Goal: Task Accomplishment & Management: Manage account settings

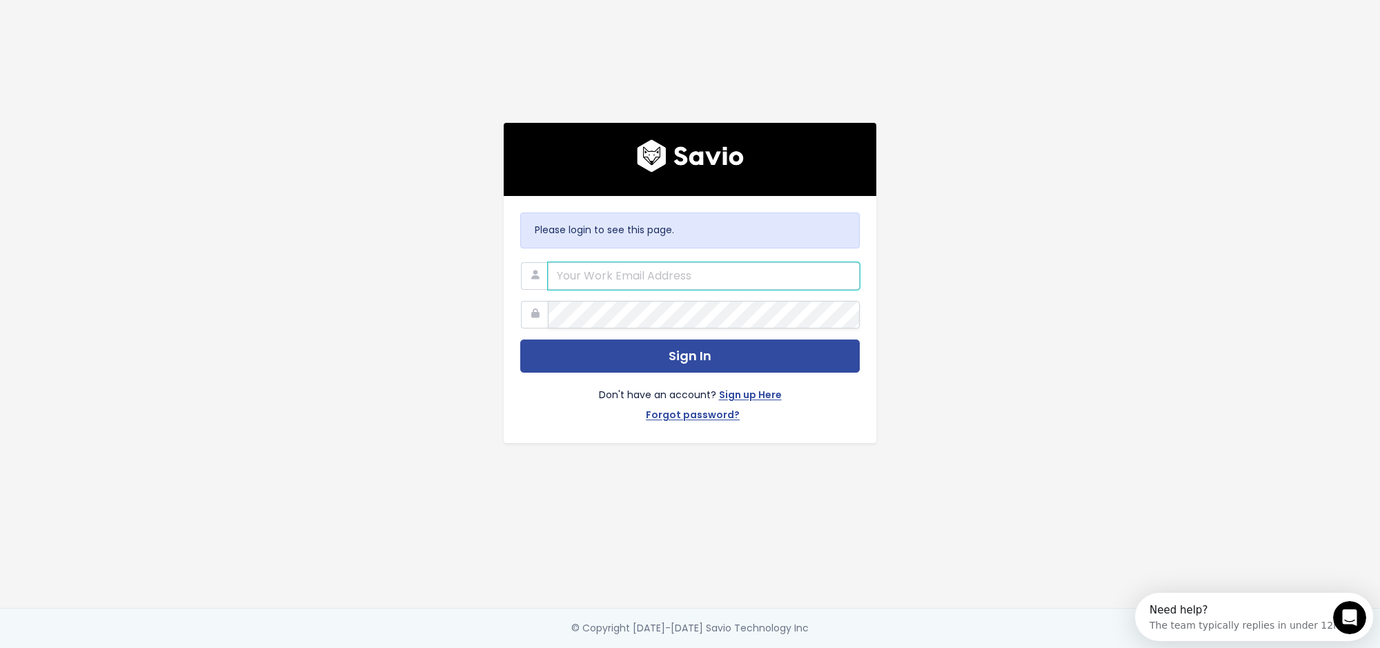
click at [605, 274] on input "email" at bounding box center [704, 276] width 312 height 28
type input "[PERSON_NAME][EMAIL_ADDRESS][DOMAIN_NAME]"
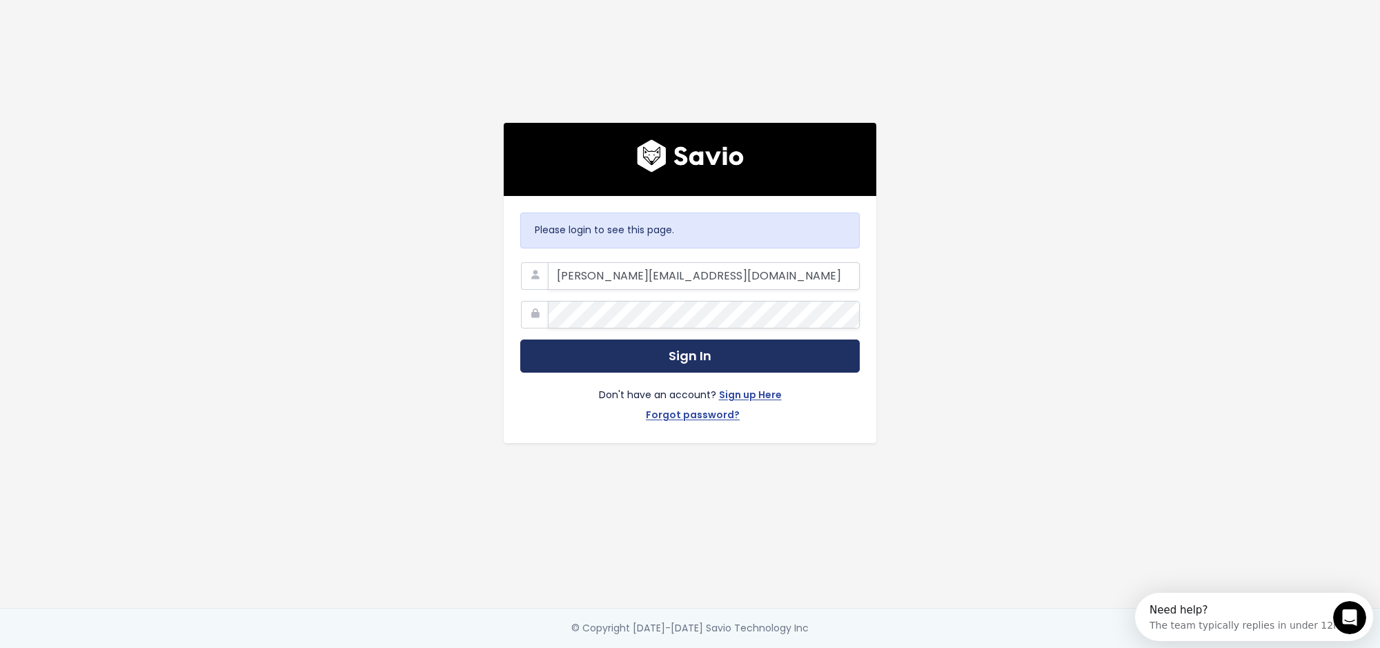
click at [611, 348] on button "Sign In" at bounding box center [690, 357] width 340 height 34
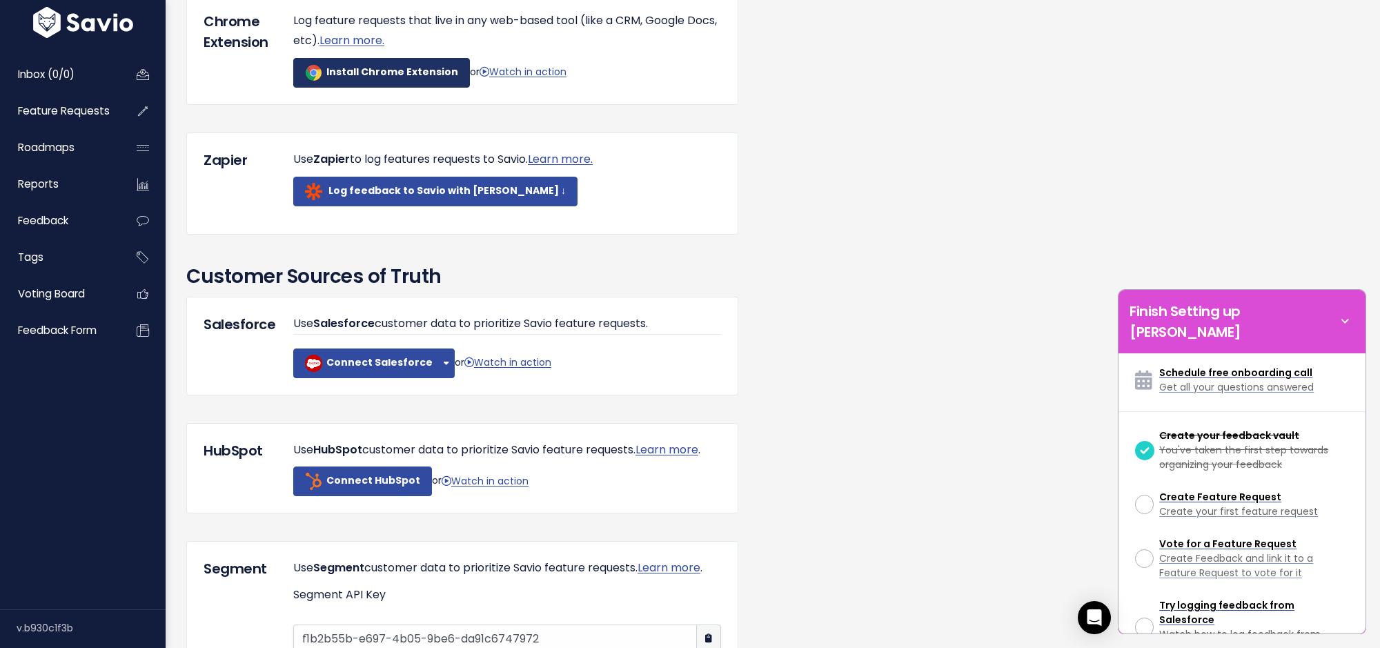
scroll to position [1003, 0]
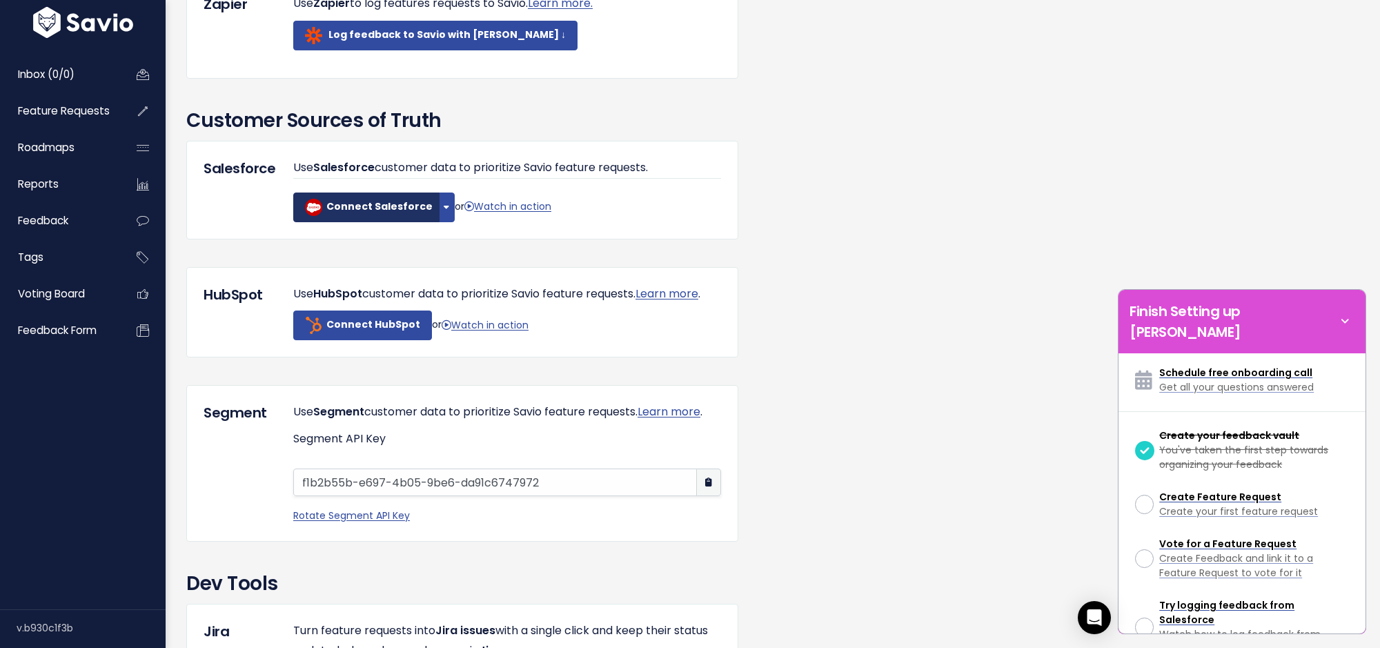
click at [370, 213] on b "Connect Salesforce" at bounding box center [379, 206] width 106 height 14
click at [442, 222] on button "button" at bounding box center [447, 208] width 16 height 30
click at [888, 194] on div "Integrations 👀 Log Feedback from Salesforce Watch how to log feedback from Sale…" at bounding box center [773, 49] width 1194 height 1929
click at [1348, 314] on icon at bounding box center [1345, 321] width 19 height 15
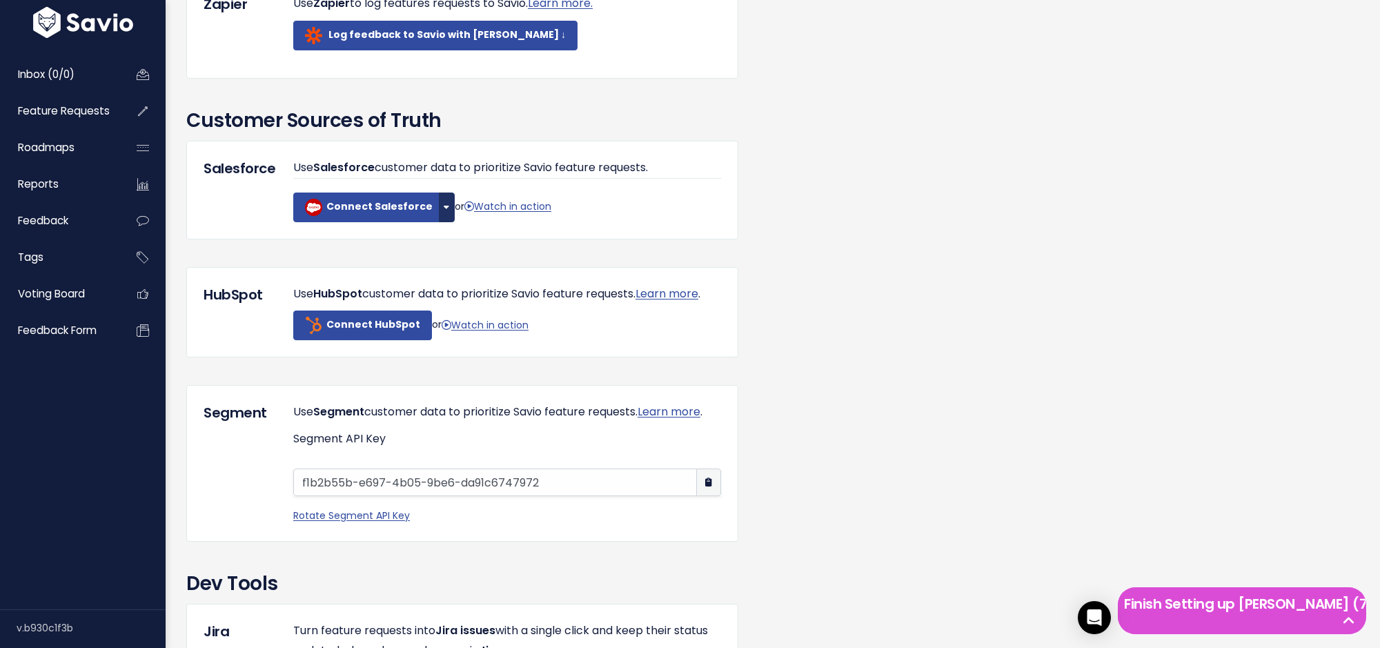
click at [439, 222] on button "button" at bounding box center [447, 208] width 16 height 30
click at [447, 256] on link "Connect Sandbox" at bounding box center [473, 243] width 105 height 27
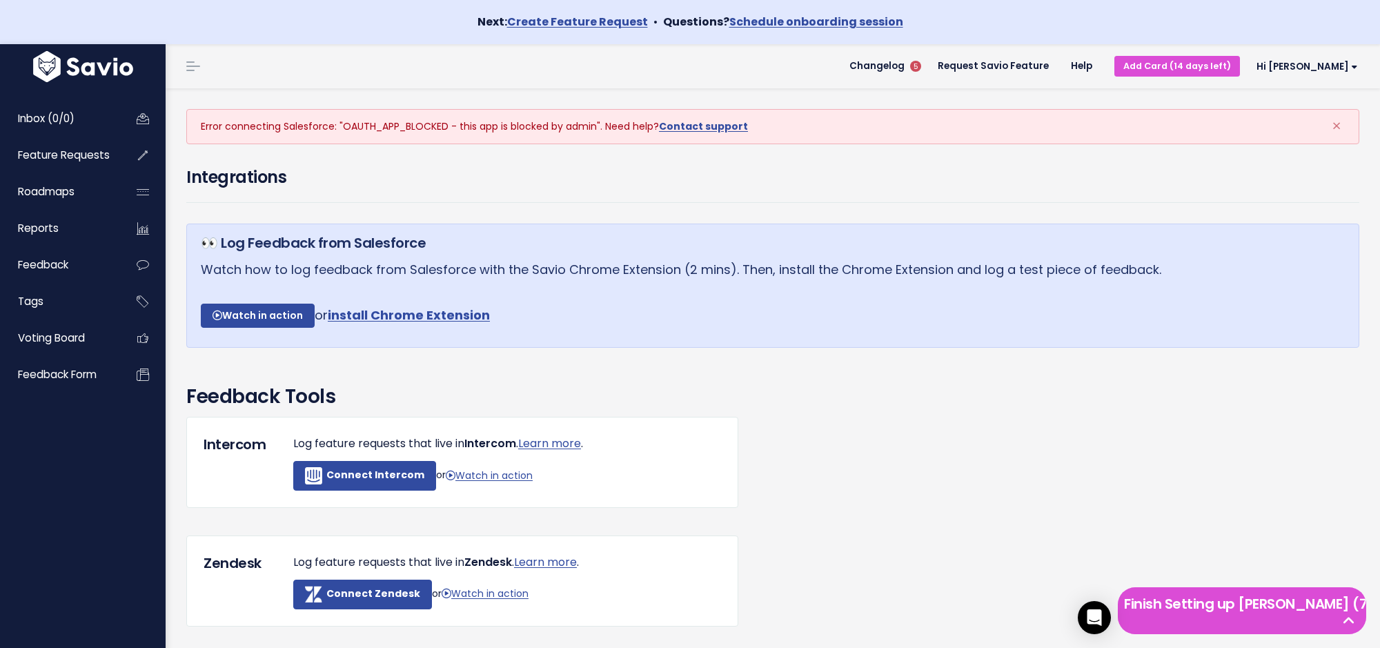
click at [614, 194] on div "Integrations" at bounding box center [772, 184] width 1173 height 38
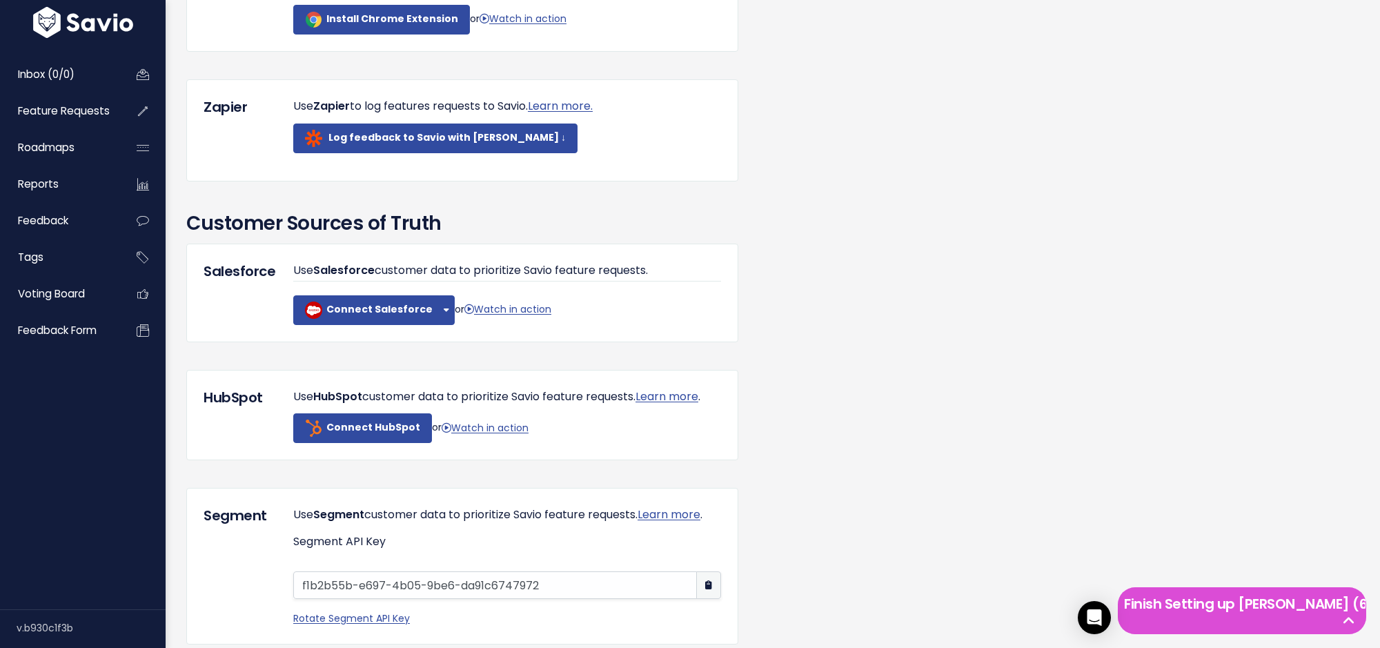
scroll to position [905, 0]
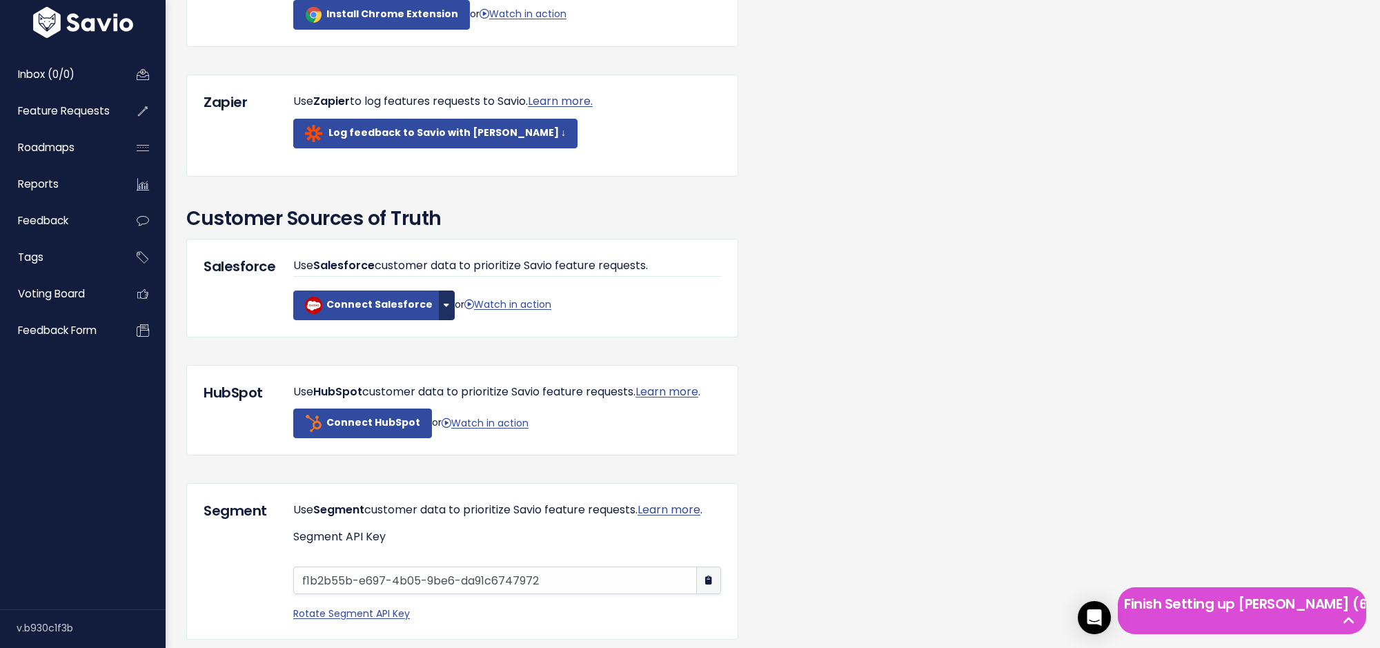
click at [439, 319] on button "button" at bounding box center [447, 306] width 16 height 30
click at [446, 355] on link "Connect Sandbox" at bounding box center [473, 341] width 105 height 27
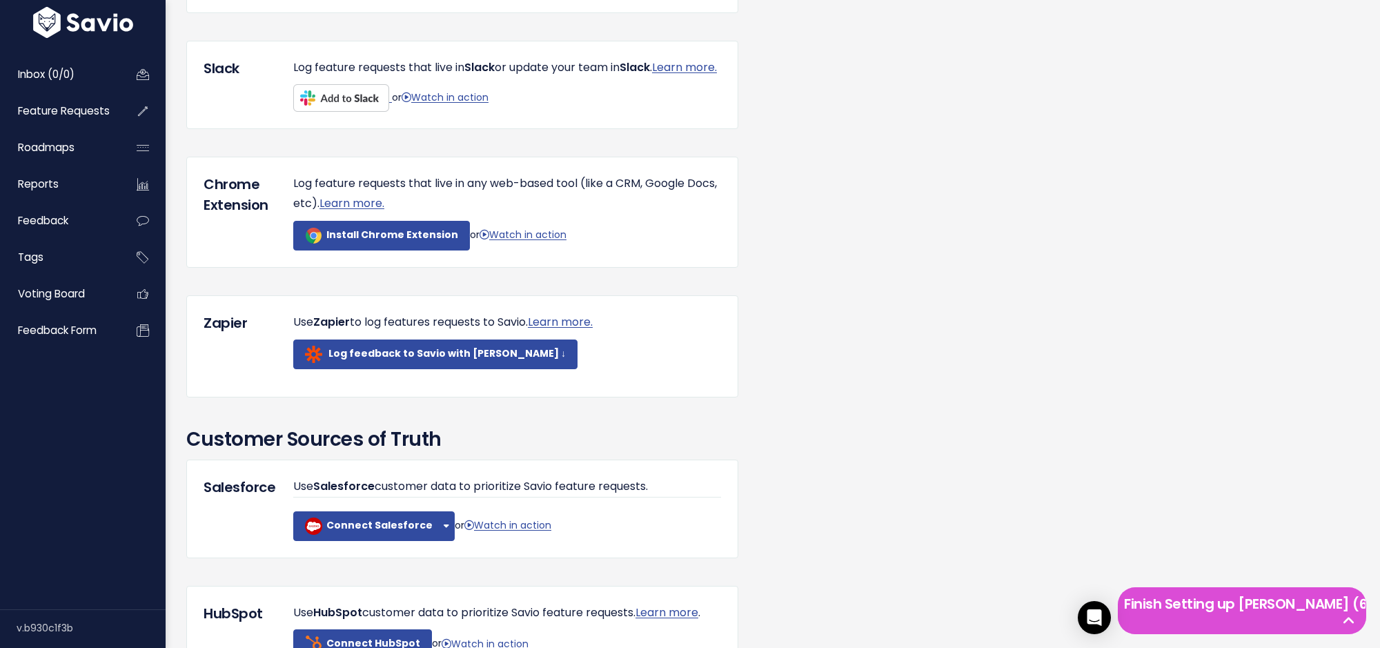
scroll to position [745, 0]
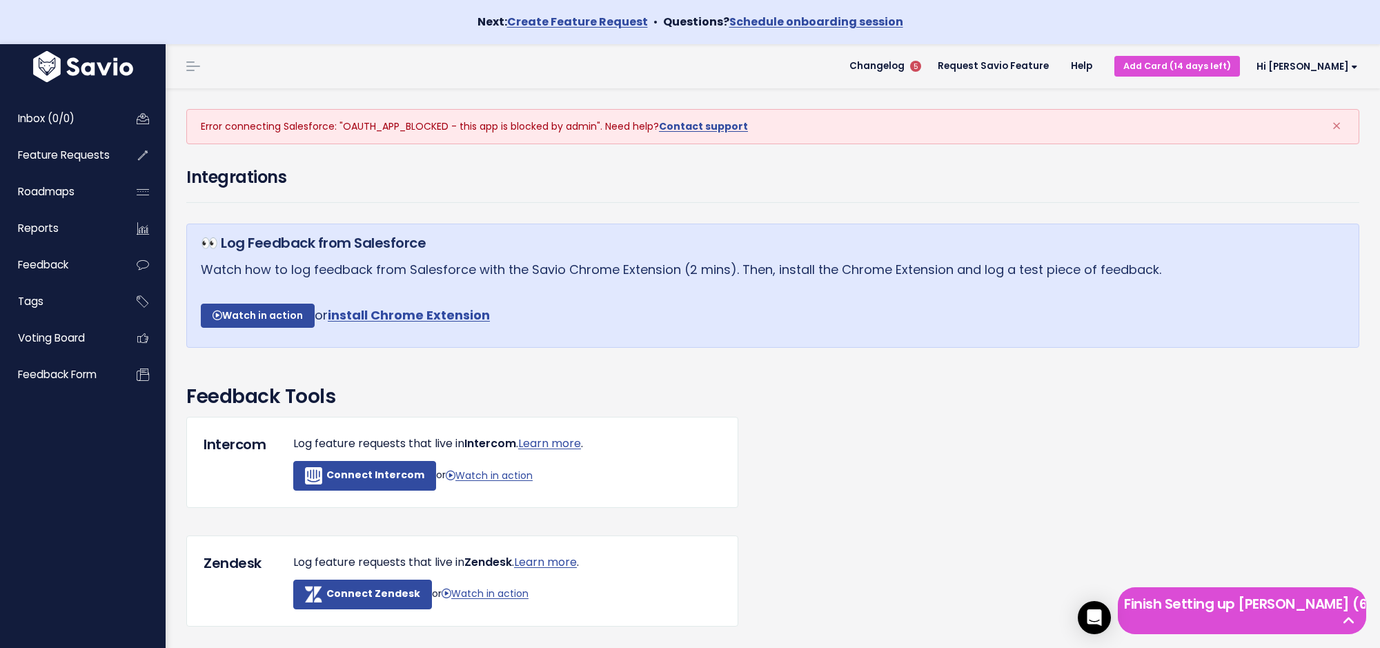
click at [765, 384] on h3 "Feedback Tools" at bounding box center [772, 396] width 1173 height 29
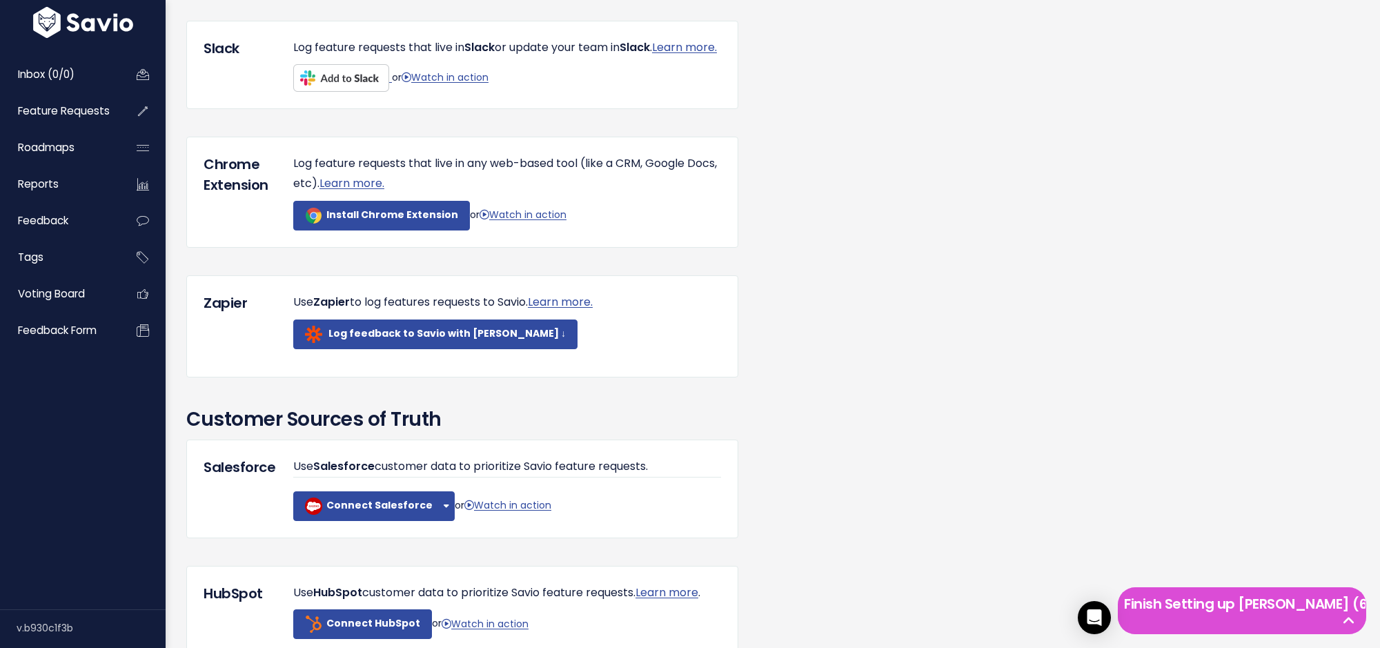
scroll to position [723, 0]
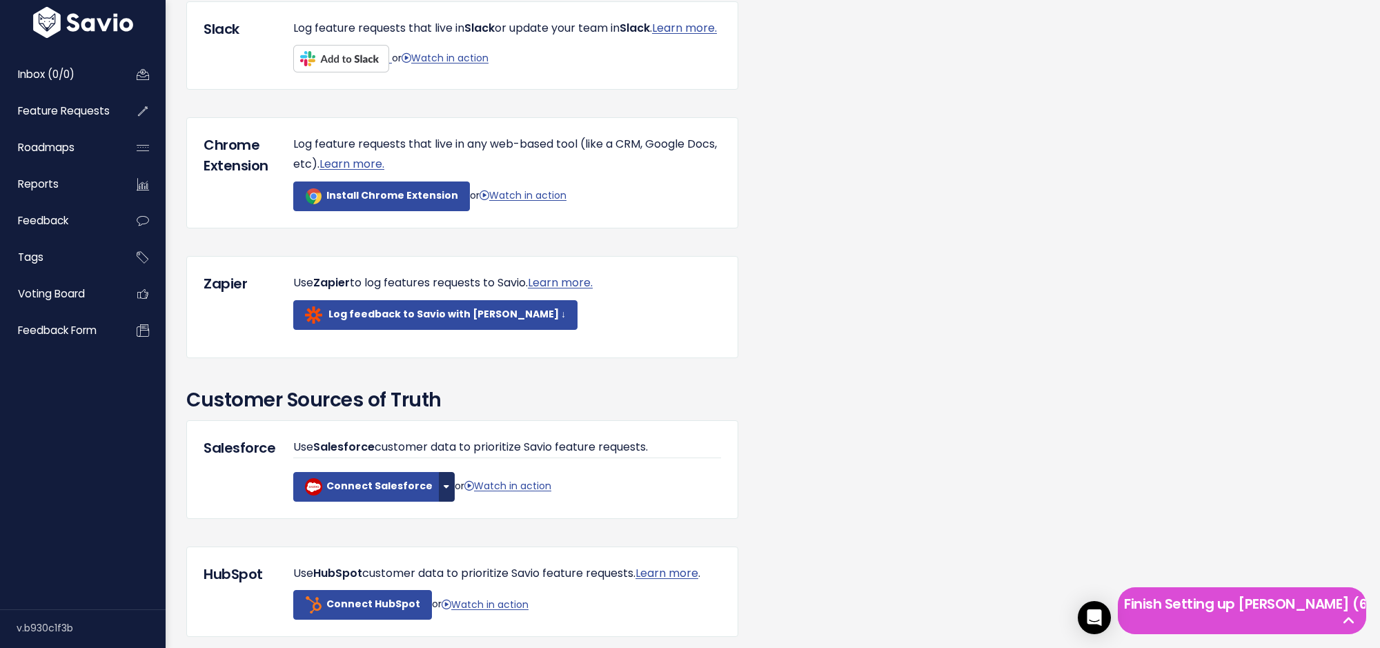
click at [440, 501] on button "button" at bounding box center [447, 487] width 16 height 30
click at [456, 536] on link "Connect Sandbox" at bounding box center [473, 522] width 105 height 27
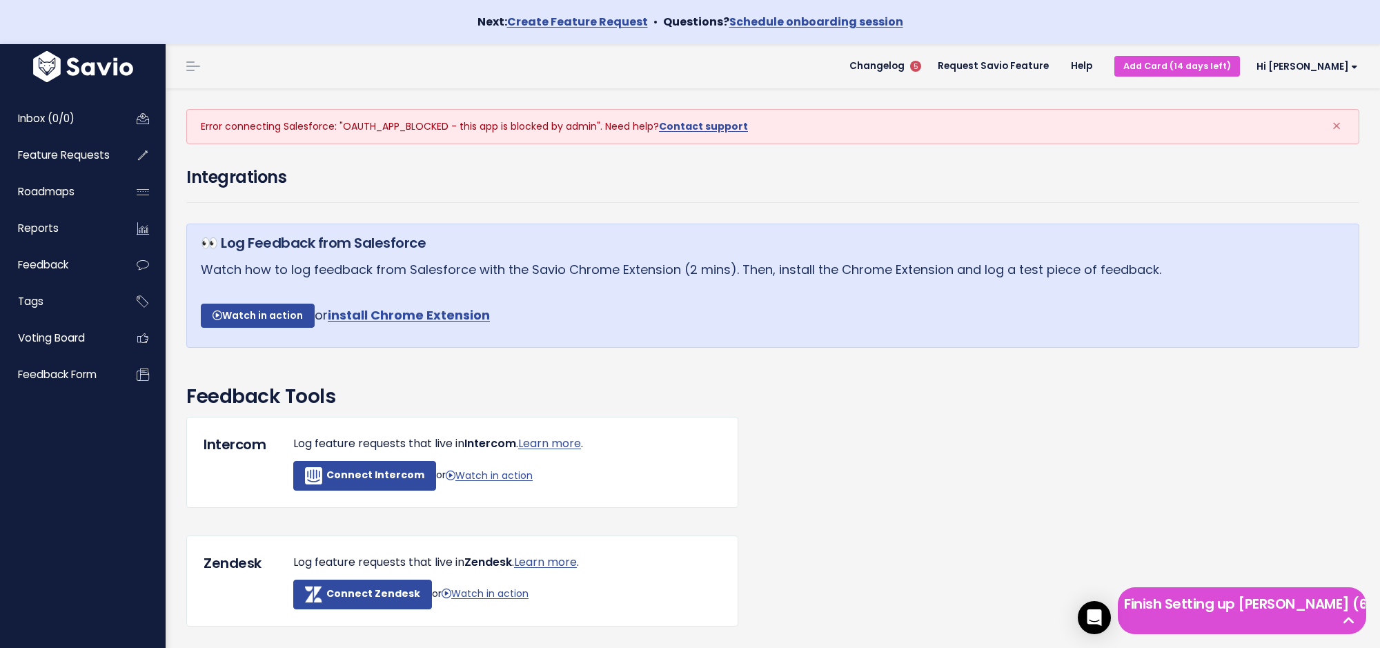
click at [376, 130] on div "Error connecting Salesforce: "OAUTH_APP_BLOCKED - this app is blocked by admin"…" at bounding box center [772, 126] width 1173 height 35
click at [376, 129] on div "Error connecting Salesforce: "OAUTH_APP_BLOCKED - this app is blocked by admin"…" at bounding box center [772, 126] width 1173 height 35
click at [376, 128] on div "Error connecting Salesforce: "OAUTH_APP_BLOCKED - this app is blocked by admin"…" at bounding box center [772, 126] width 1173 height 35
click at [373, 124] on div "Error connecting Salesforce: "OAUTH_APP_BLOCKED - this app is blocked by admin"…" at bounding box center [772, 126] width 1173 height 35
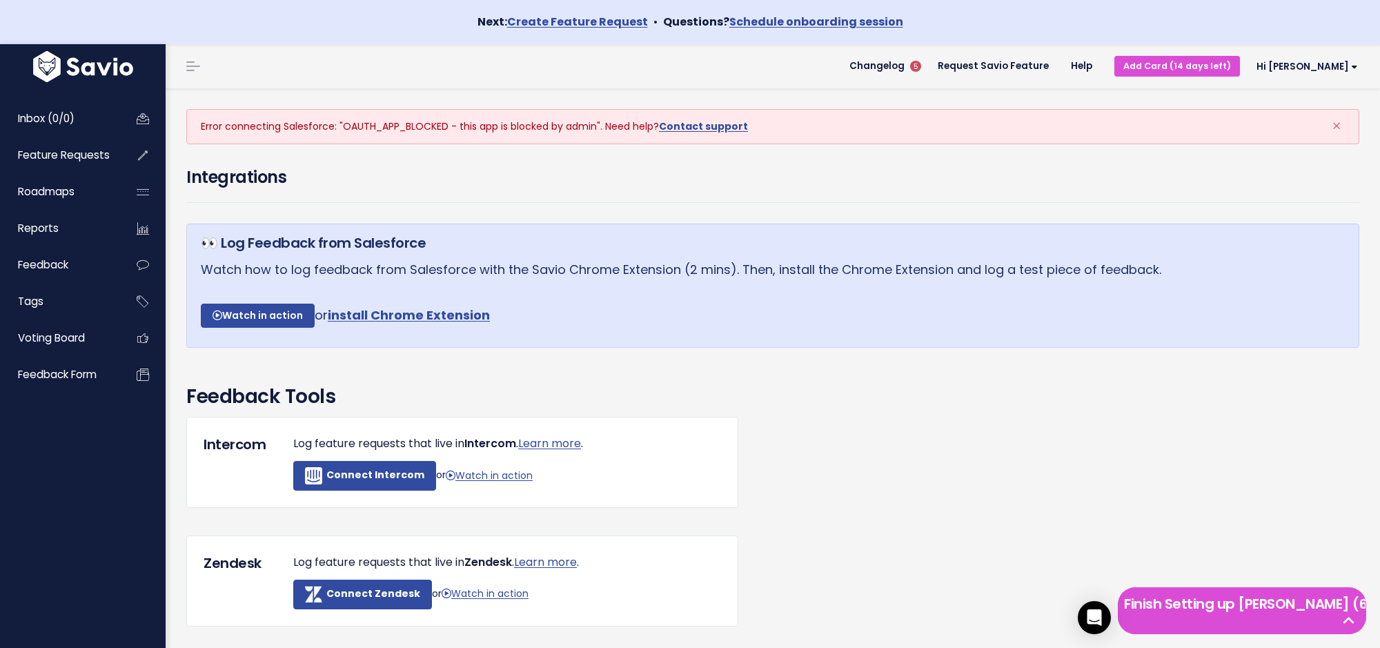
click at [373, 124] on div "Error connecting Salesforce: "OAUTH_APP_BLOCKED - this app is blocked by admin"…" at bounding box center [772, 126] width 1173 height 35
copy div "OAUTH_APP_BLOCKED"
drag, startPoint x: 340, startPoint y: 129, endPoint x: 446, endPoint y: 126, distance: 106.3
click at [446, 126] on div "Error connecting Salesforce: "OAUTH_APP_BLOCKED - this app is blocked by admin"…" at bounding box center [772, 126] width 1173 height 35
click at [514, 214] on div "Integrations" at bounding box center [773, 194] width 1194 height 59
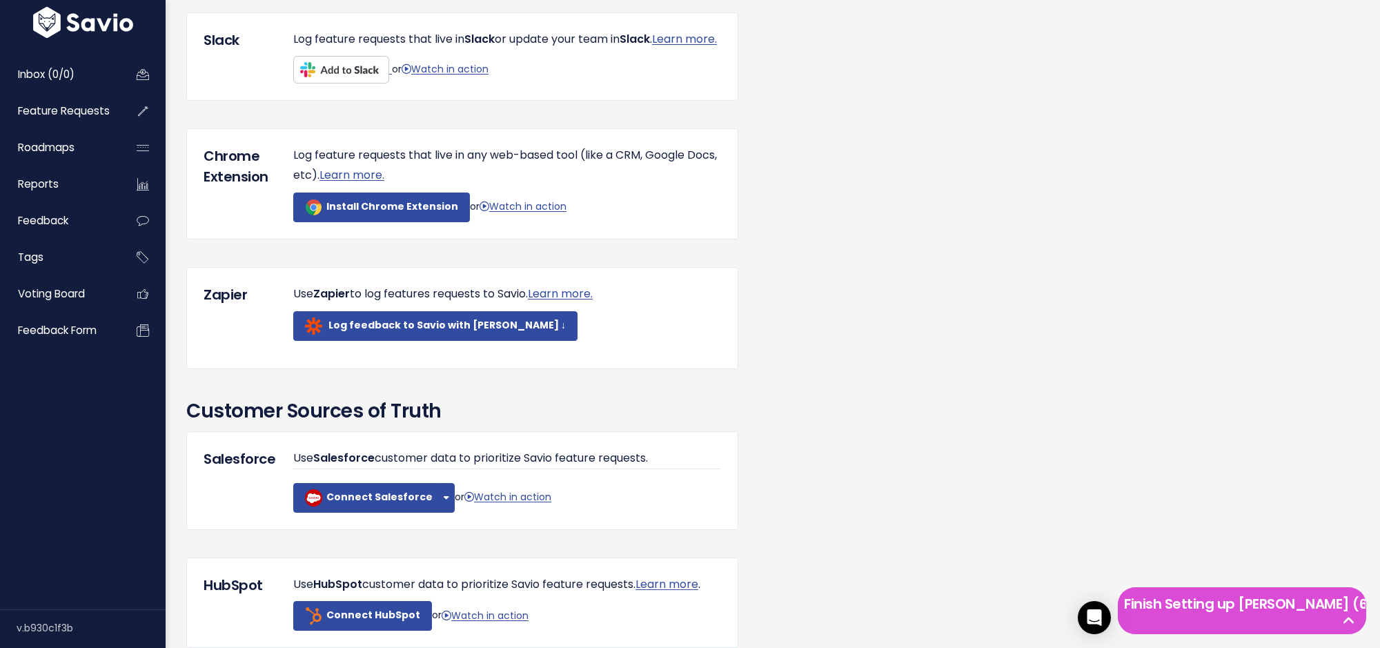
scroll to position [772, 0]
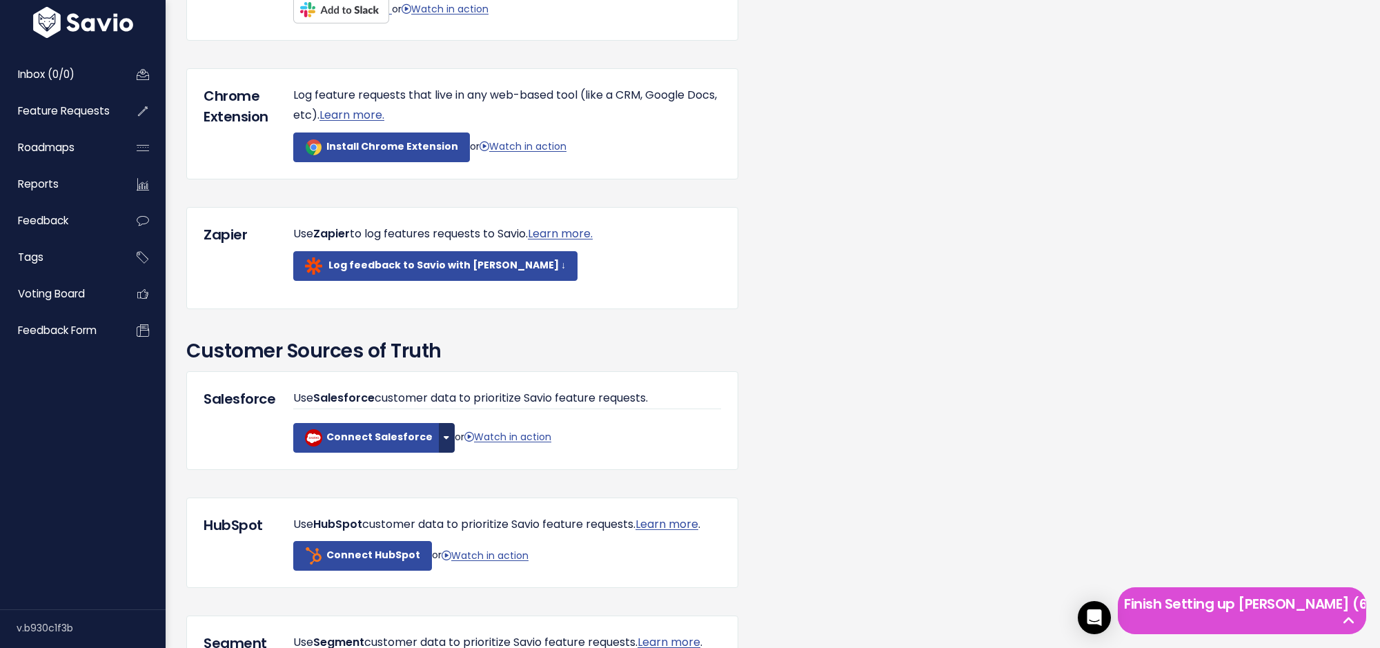
click at [439, 453] on button "button" at bounding box center [447, 438] width 16 height 30
click at [446, 481] on link "Connect Sandbox" at bounding box center [473, 473] width 105 height 27
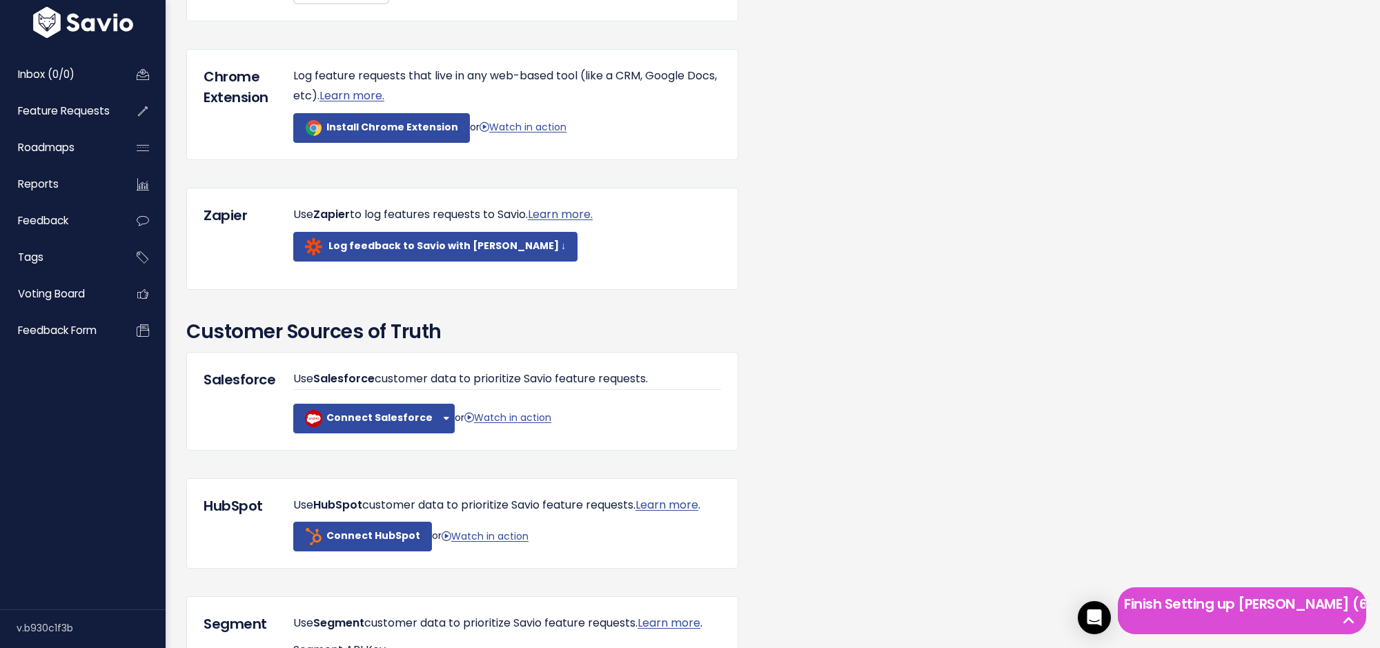
scroll to position [790, 0]
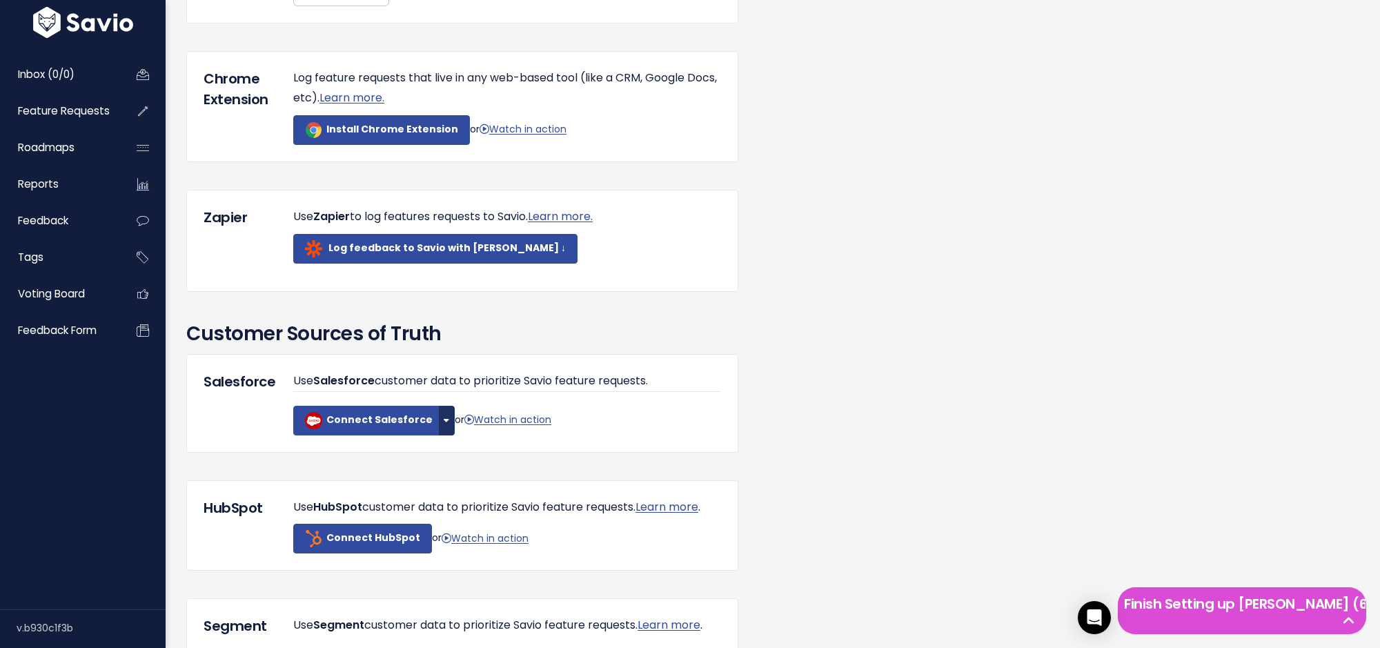
click at [439, 436] on button "button" at bounding box center [447, 421] width 16 height 30
click at [455, 470] on link "Connect Sandbox" at bounding box center [473, 456] width 105 height 27
click at [910, 270] on div "Integrations 👀 Log Feedback from Salesforce Watch how to log feedback from Sale…" at bounding box center [773, 263] width 1194 height 1929
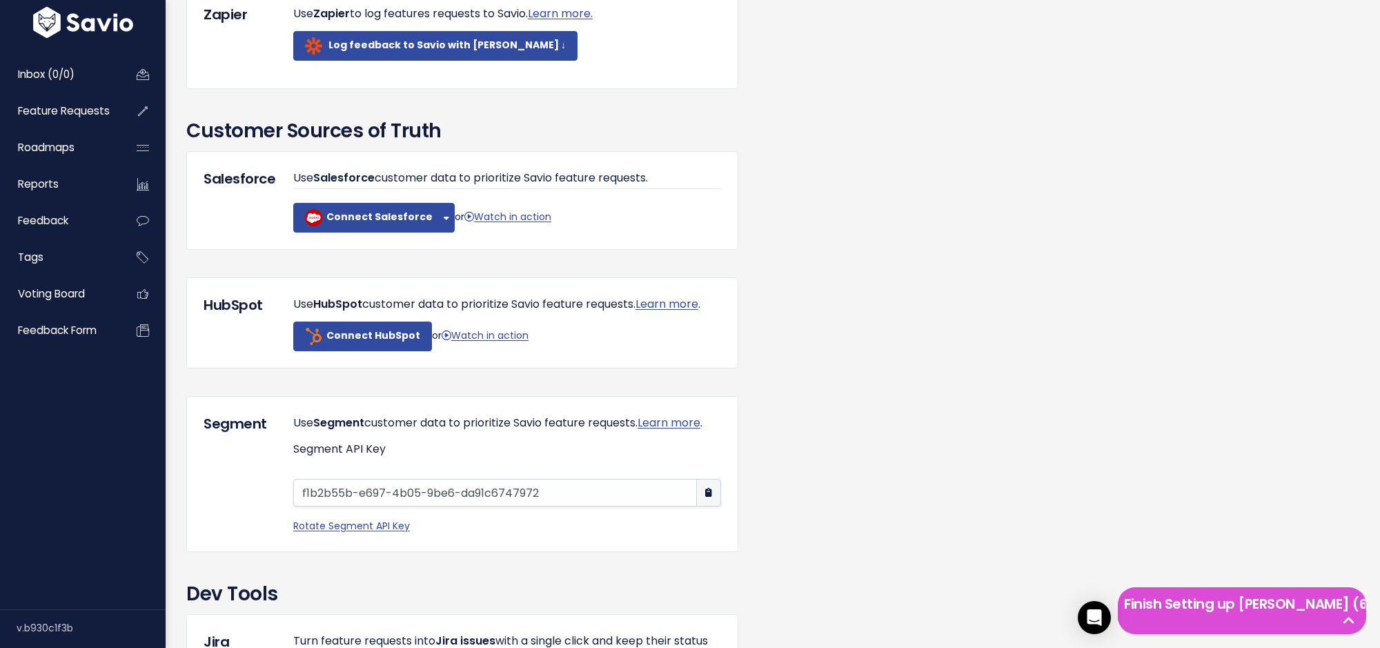
scroll to position [1050, 0]
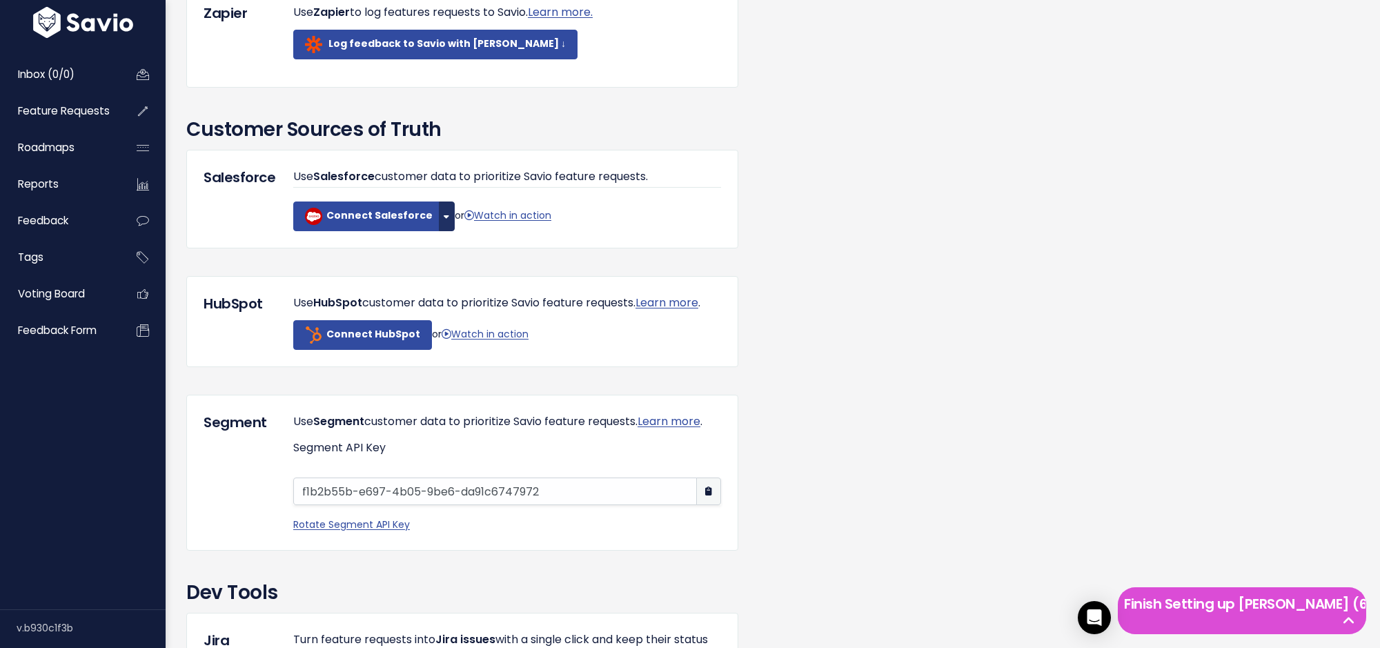
click at [439, 231] on button "button" at bounding box center [447, 217] width 16 height 30
click at [448, 266] on link "Connect Sandbox" at bounding box center [473, 253] width 105 height 27
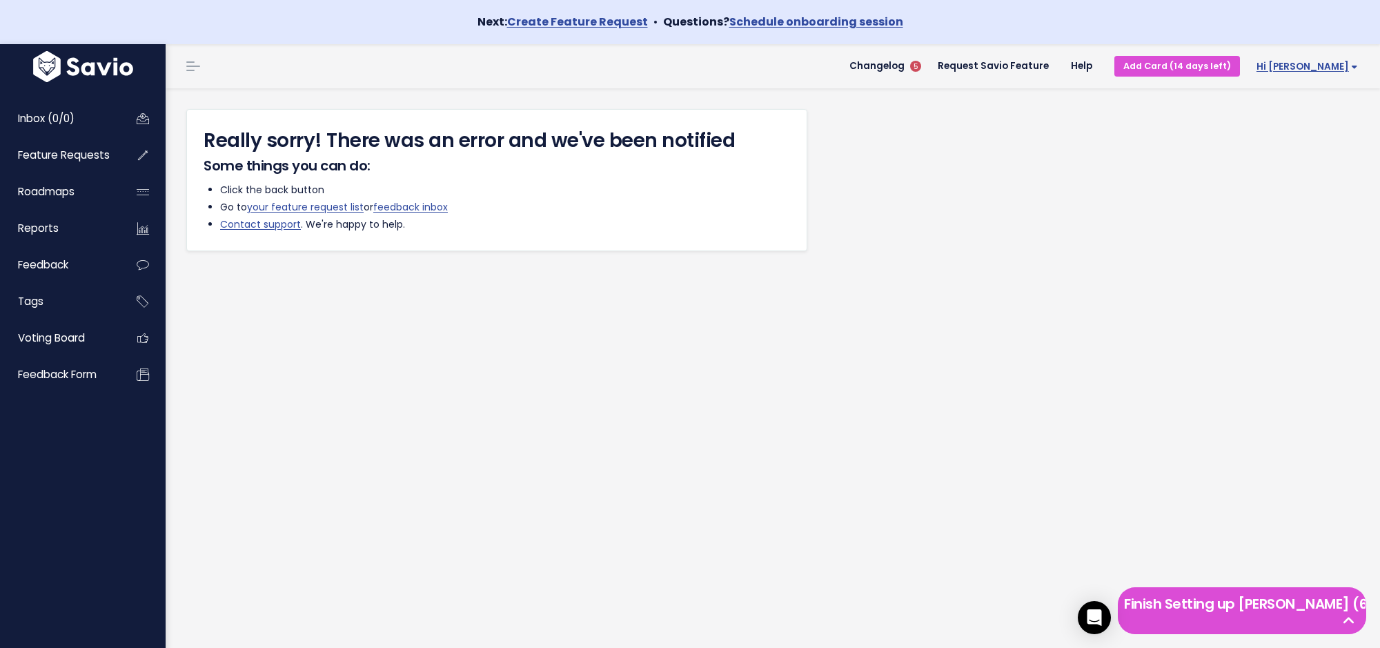
click at [1329, 67] on span "Hi [PERSON_NAME]" at bounding box center [1307, 66] width 101 height 10
click at [1288, 161] on link "Integrations" at bounding box center [1312, 160] width 101 height 27
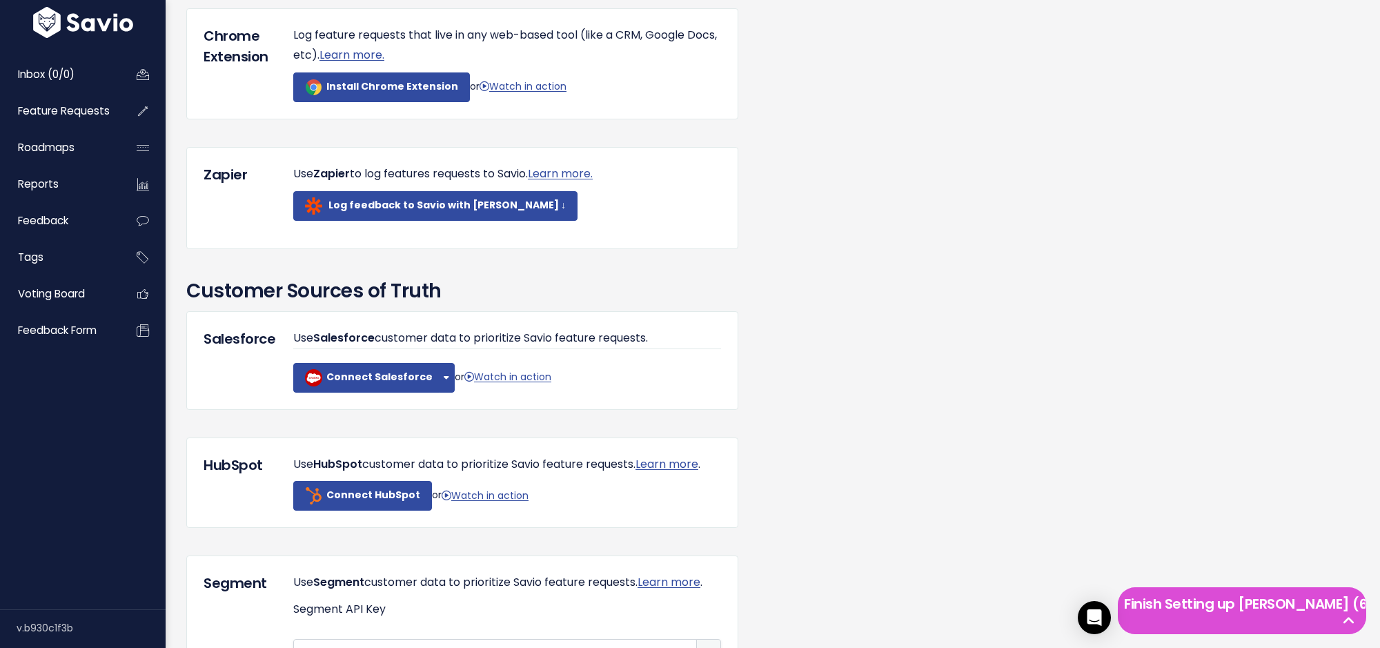
scroll to position [864, 0]
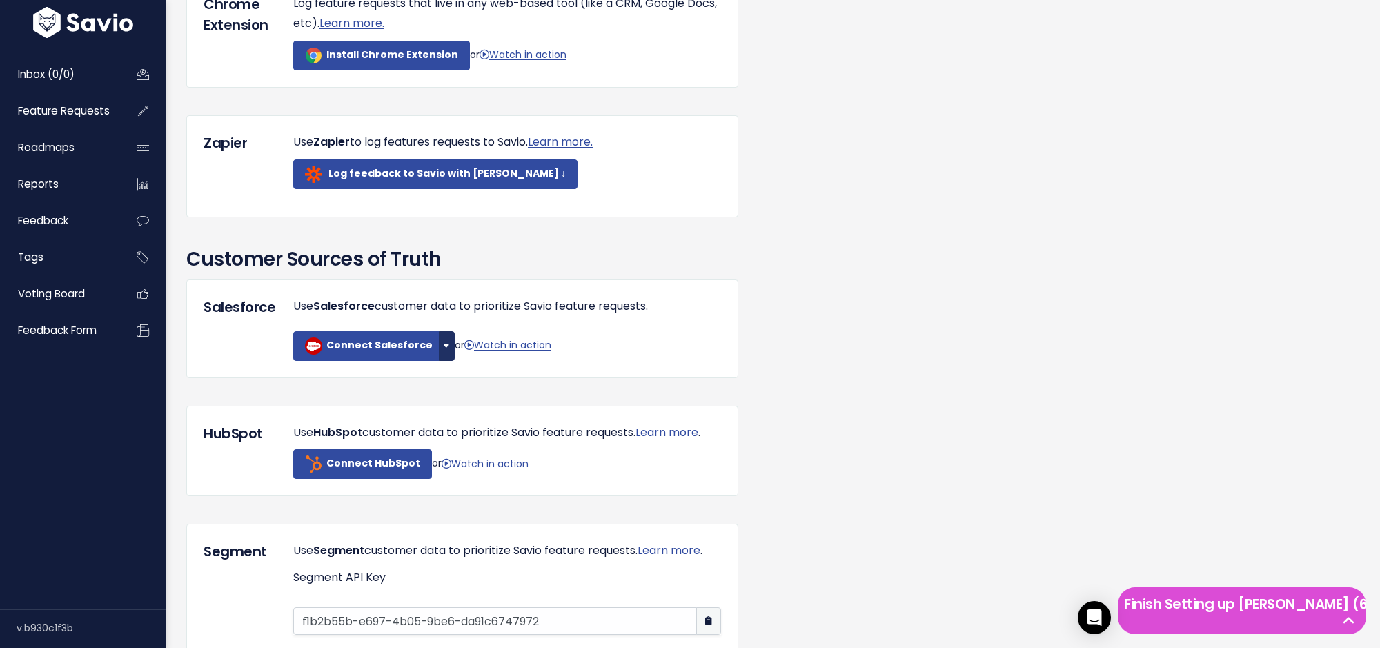
click at [442, 361] on button "button" at bounding box center [447, 346] width 16 height 30
click at [452, 395] on link "Connect Sandbox" at bounding box center [473, 382] width 105 height 27
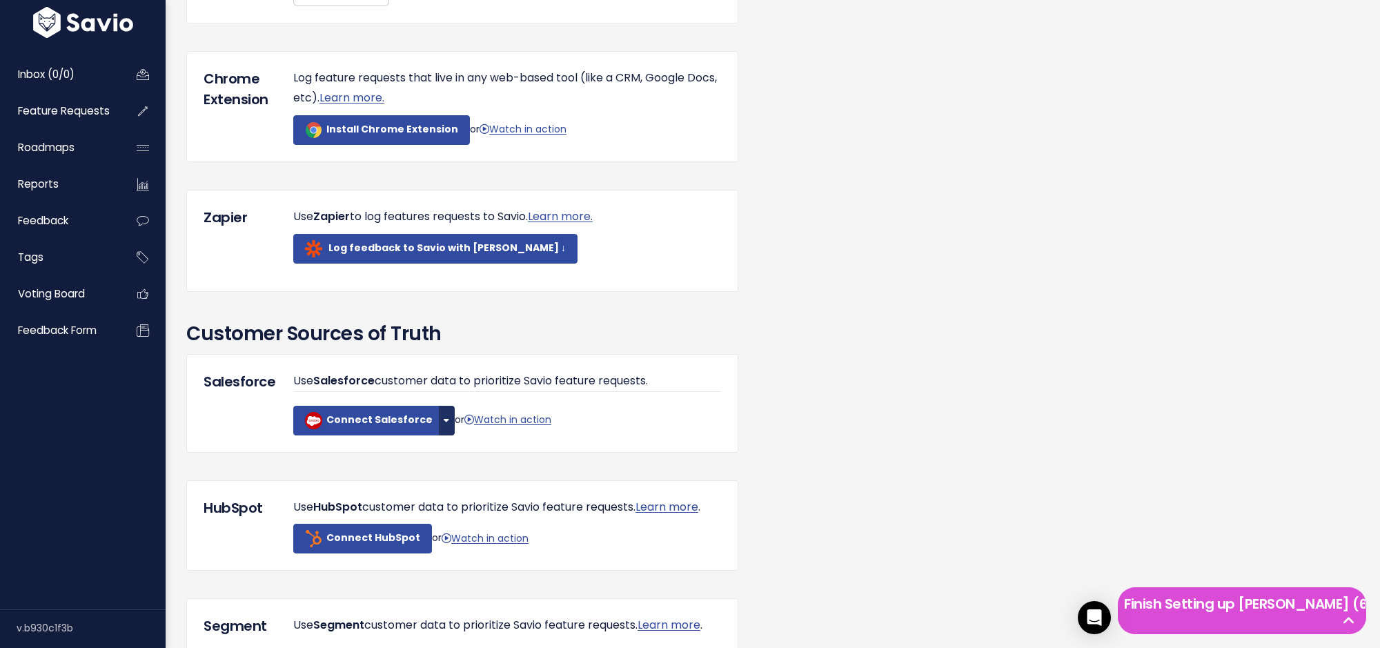
click at [440, 436] on button "button" at bounding box center [447, 421] width 16 height 30
click at [456, 467] on link "Connect Sandbox" at bounding box center [473, 456] width 105 height 27
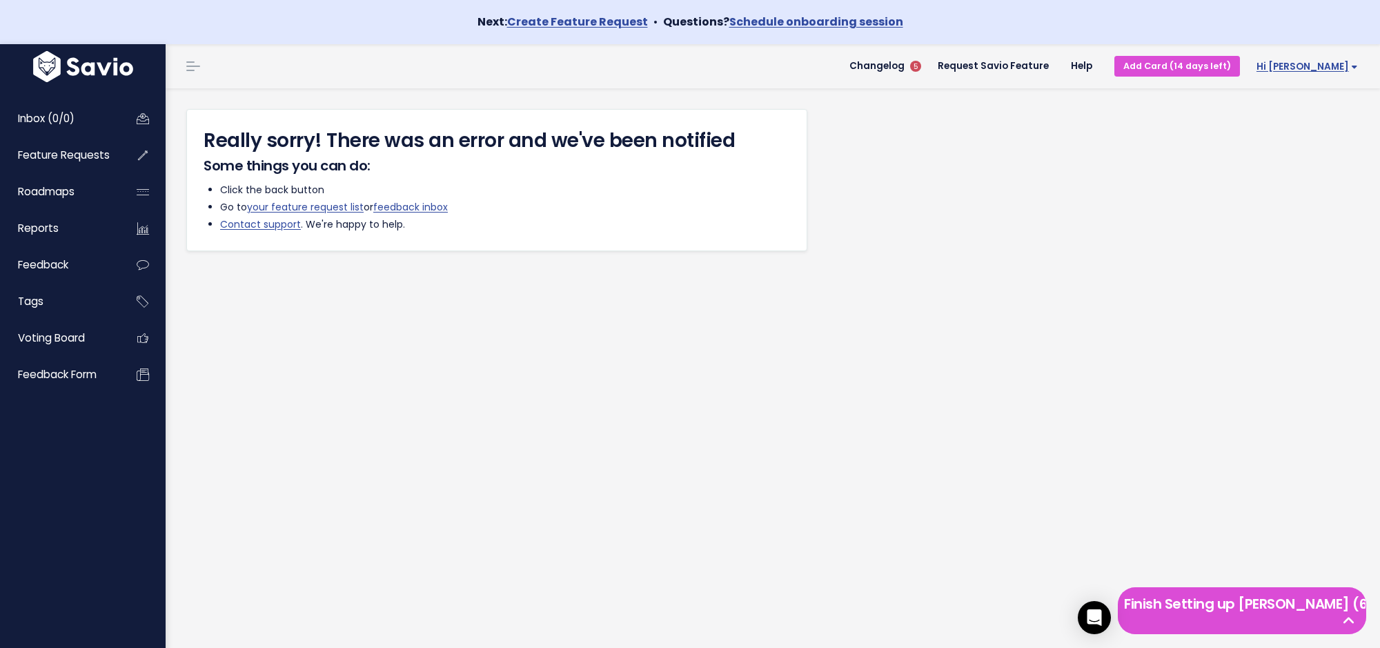
click at [1305, 61] on link "Hi [PERSON_NAME]" at bounding box center [1304, 66] width 129 height 21
click at [1300, 275] on link "Logout" at bounding box center [1312, 268] width 101 height 27
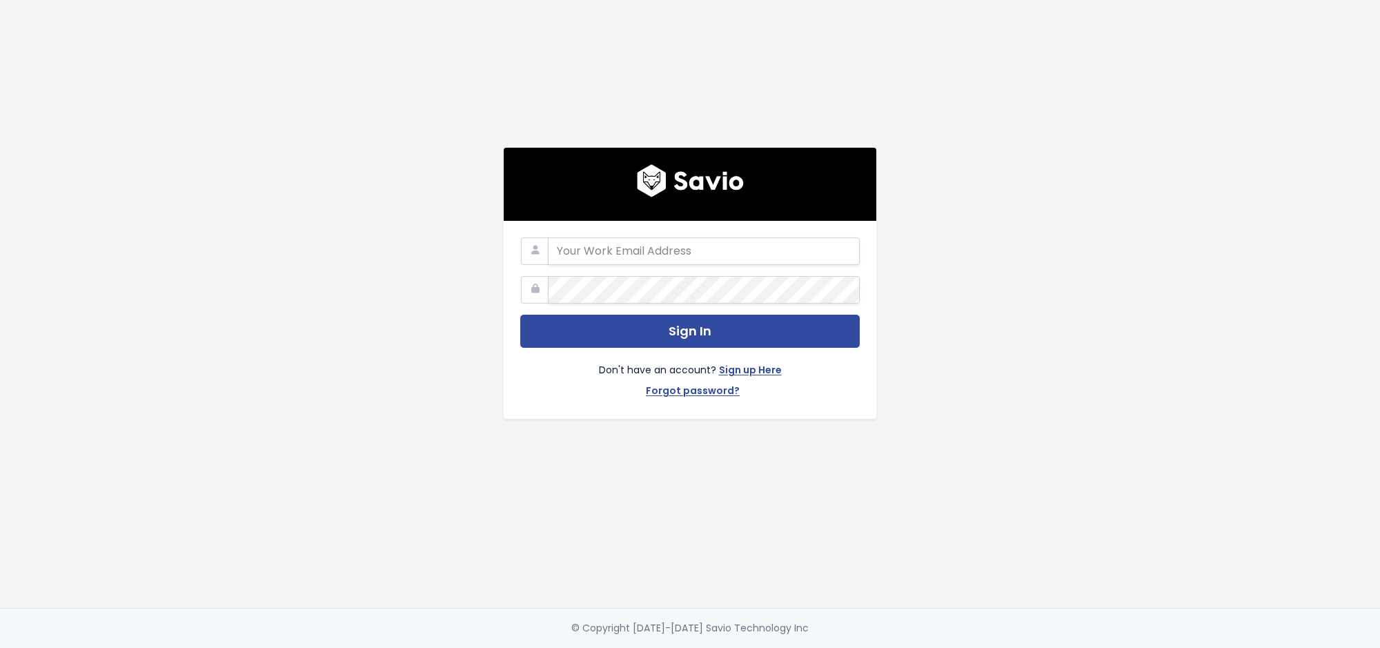
click at [734, 266] on form "Sign In Don't have an account? Sign up Here Forgot password?" at bounding box center [690, 319] width 340 height 165
click at [734, 257] on input "email" at bounding box center [704, 251] width 312 height 28
type input "[PERSON_NAME][EMAIL_ADDRESS][DOMAIN_NAME]"
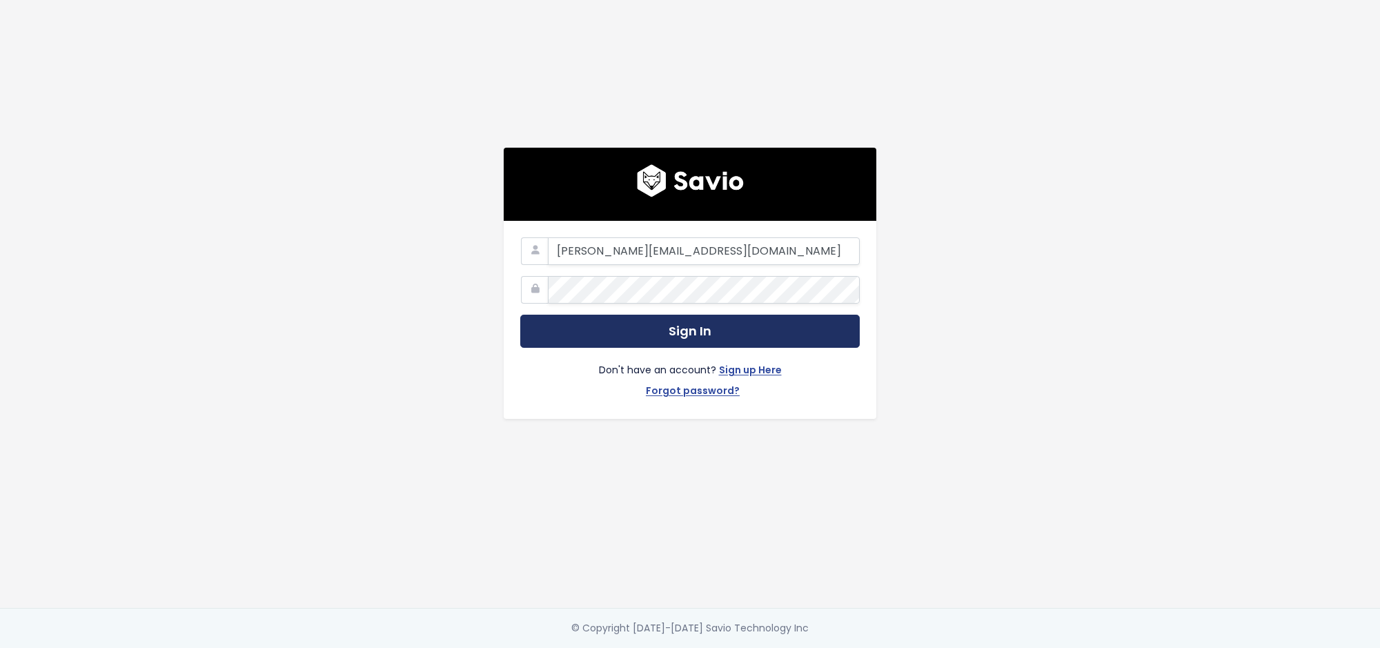
click at [703, 333] on button "Sign In" at bounding box center [690, 332] width 340 height 34
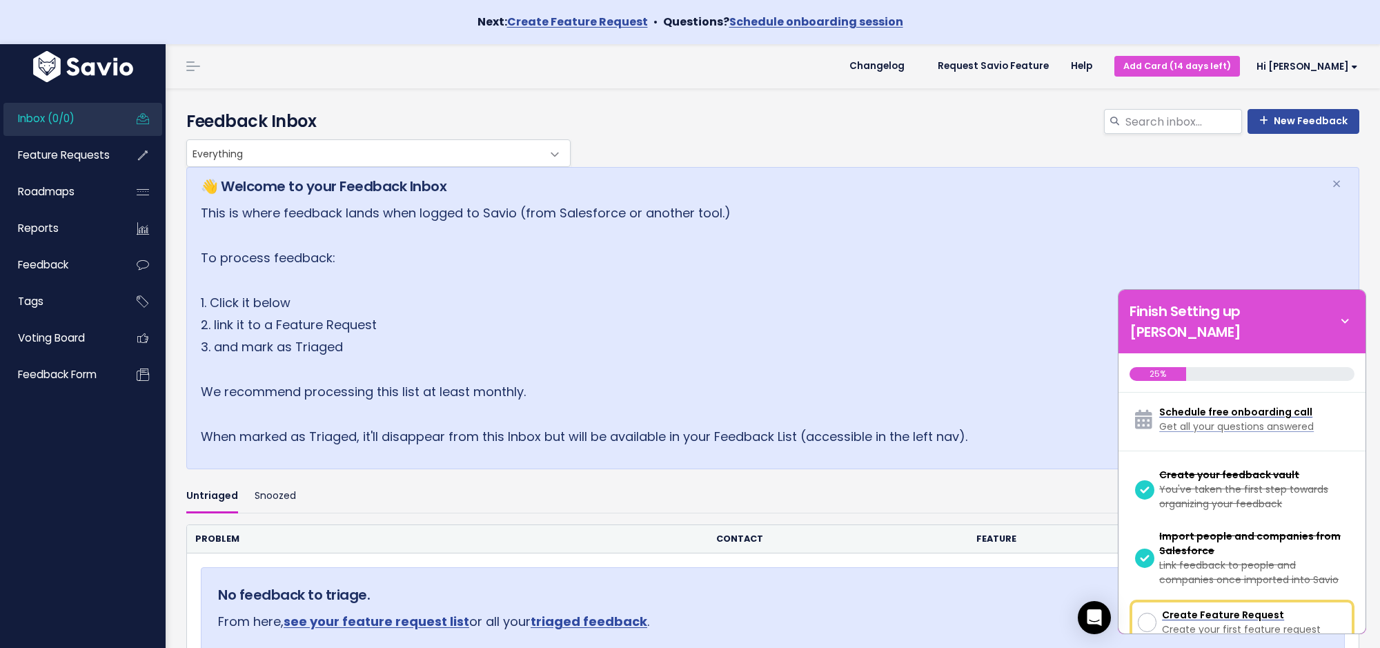
scroll to position [115, 0]
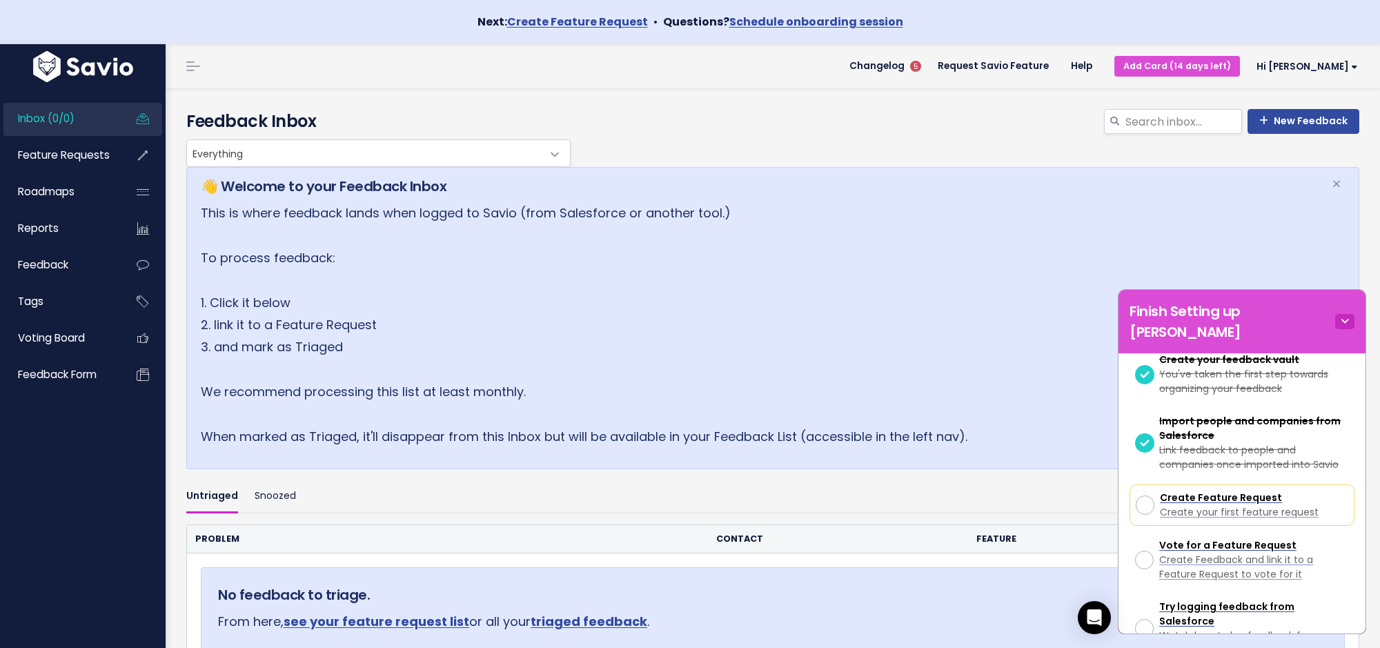
click at [1345, 317] on icon at bounding box center [1345, 321] width 19 height 15
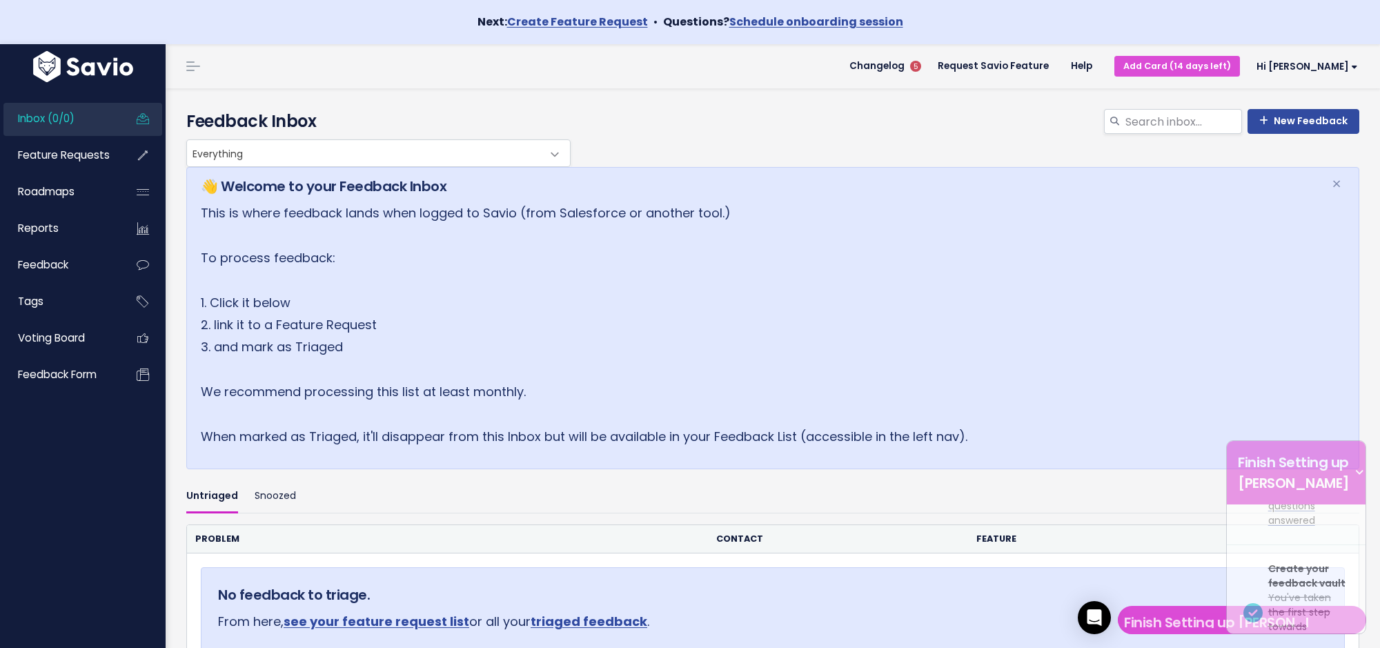
scroll to position [0, 0]
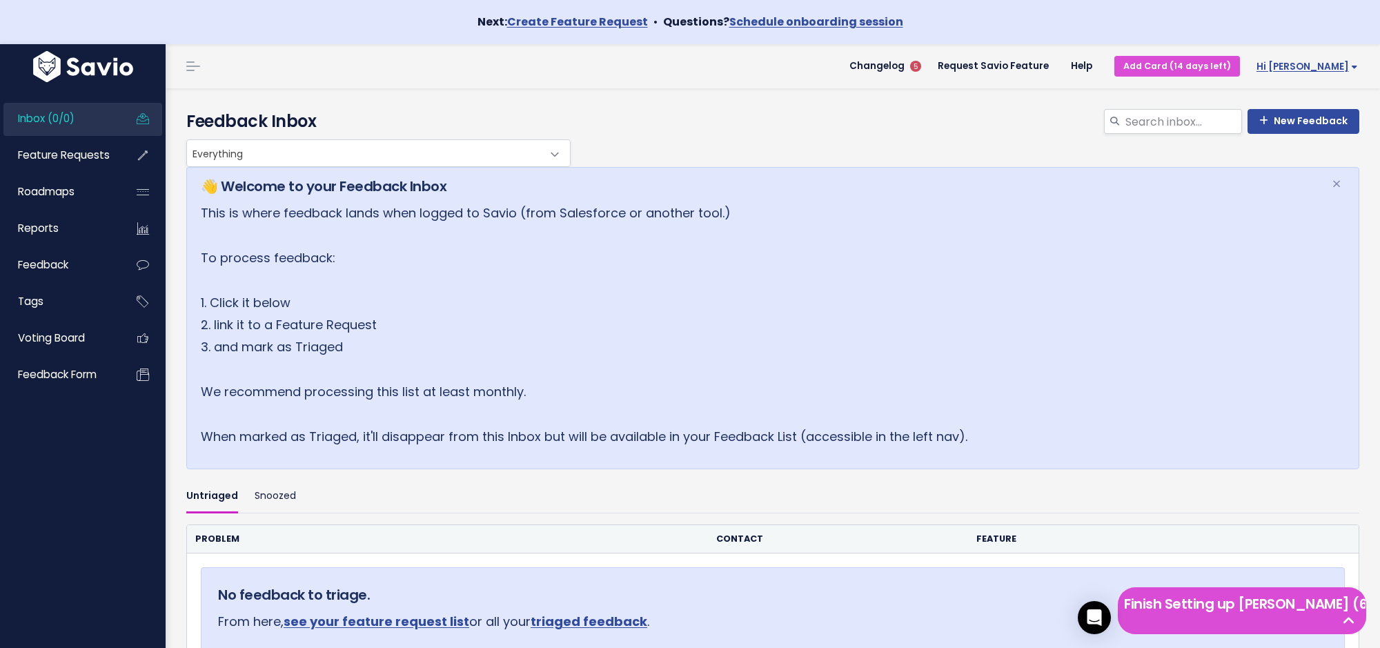
click at [1346, 75] on link "Hi [PERSON_NAME]" at bounding box center [1304, 66] width 129 height 21
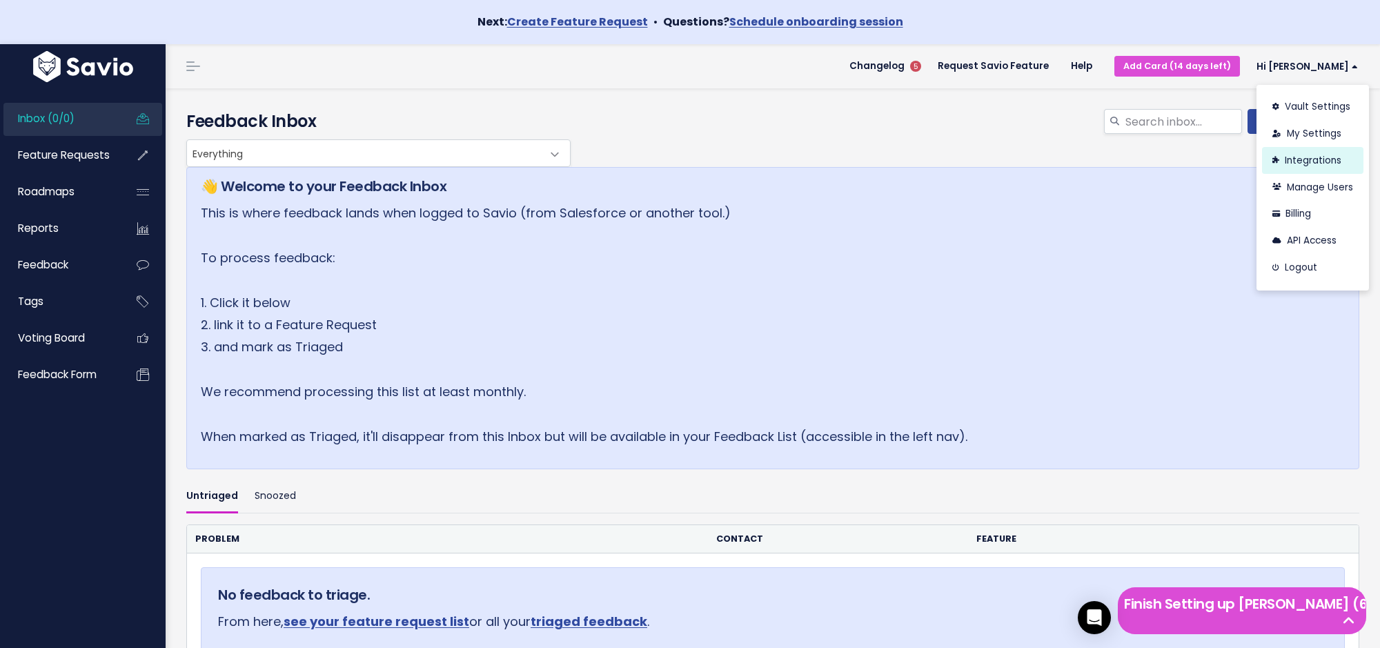
click at [1309, 164] on link "Integrations" at bounding box center [1312, 160] width 101 height 27
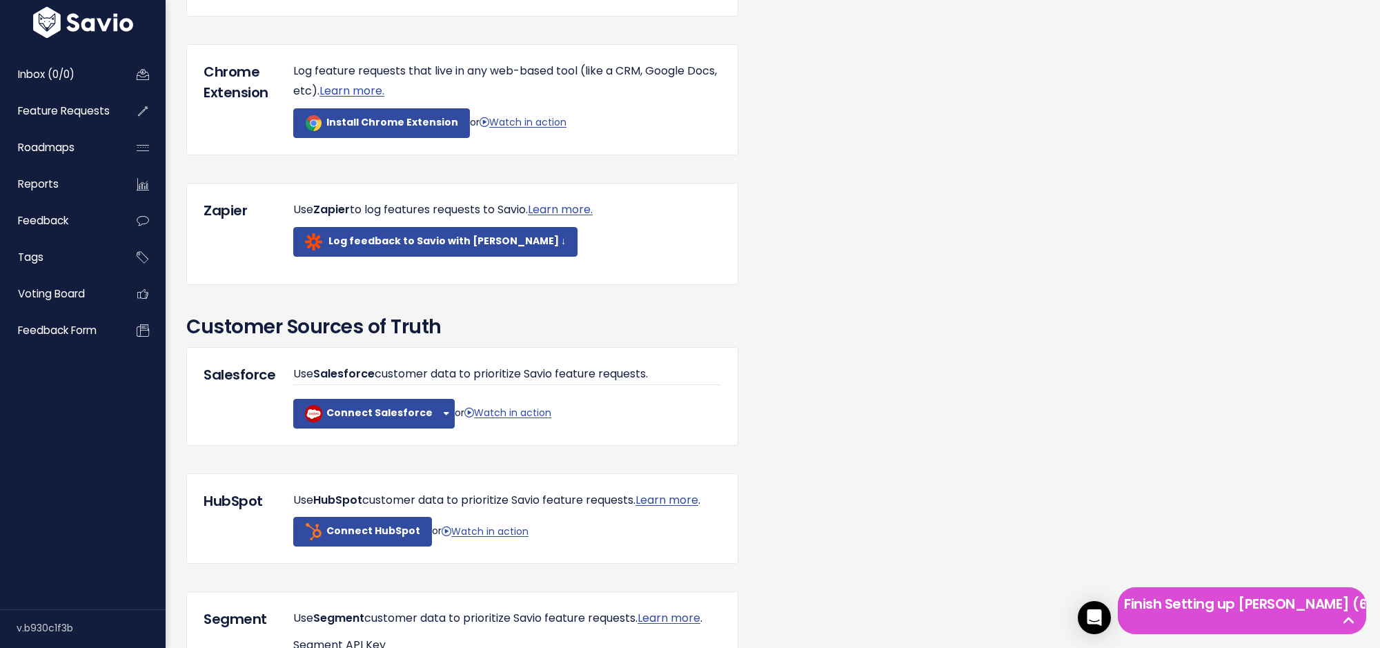
scroll to position [797, 0]
click at [439, 424] on button "button" at bounding box center [447, 413] width 16 height 30
click at [441, 460] on link "Connect Sandbox" at bounding box center [473, 449] width 105 height 27
click at [439, 428] on button "button" at bounding box center [447, 413] width 16 height 30
click at [452, 452] on link "Connect Sandbox" at bounding box center [473, 449] width 105 height 27
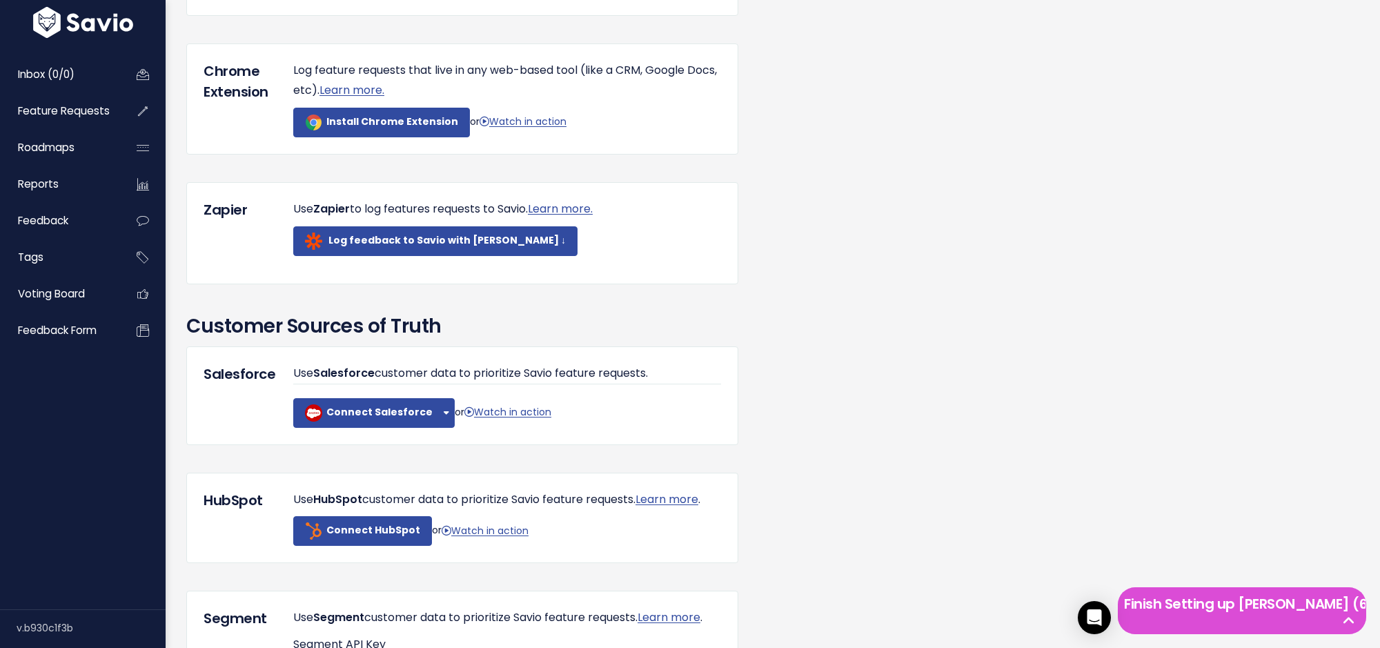
click at [716, 346] on div "Customer Sources of Truth" at bounding box center [773, 329] width 1194 height 35
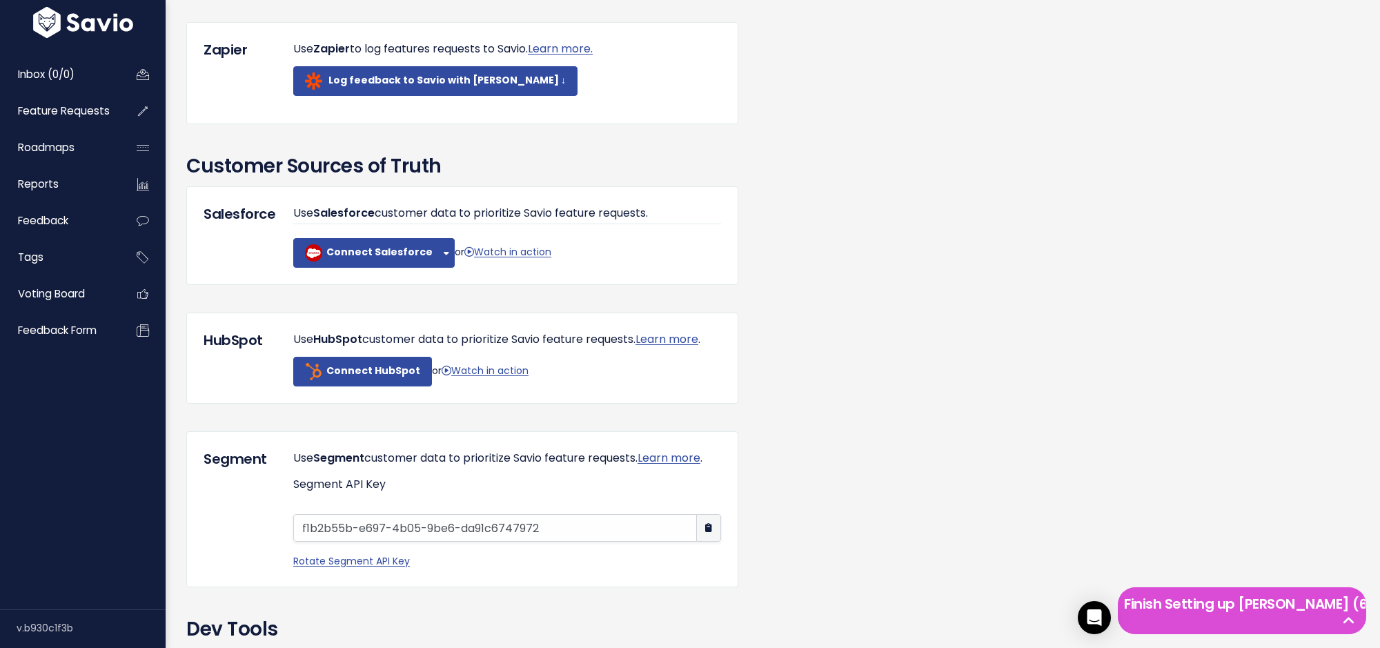
scroll to position [1017, 0]
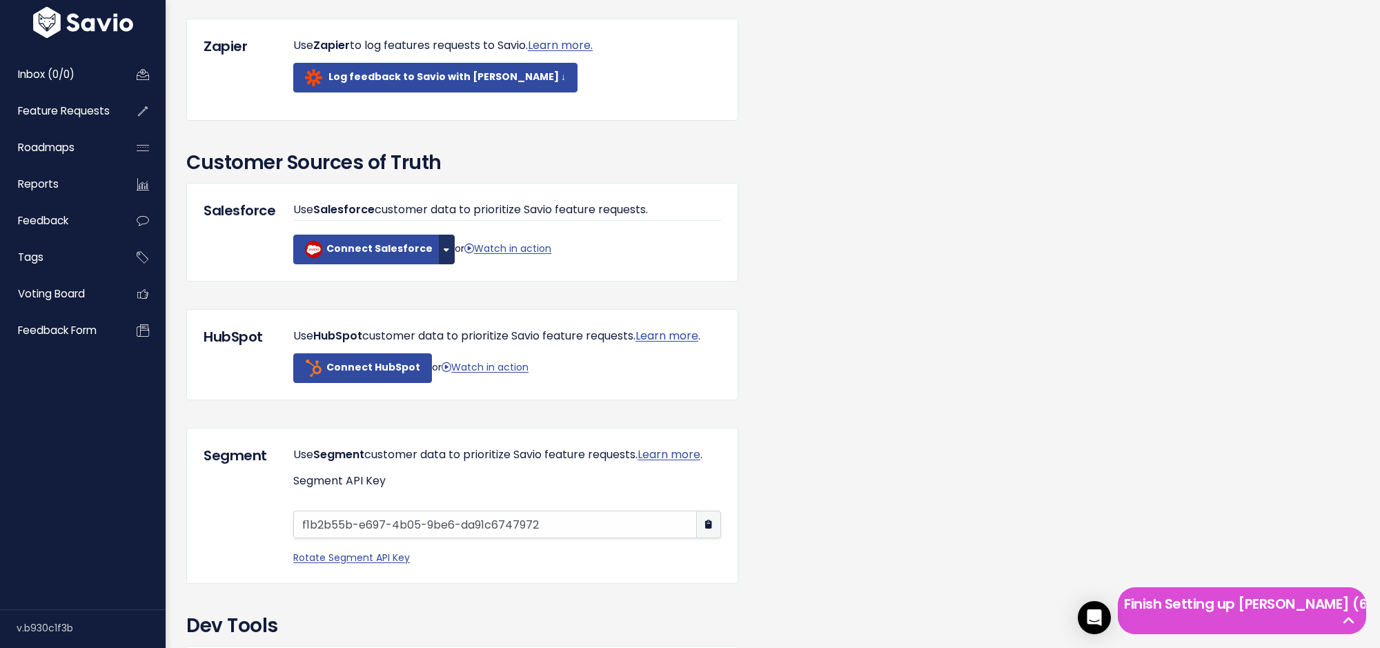
click at [441, 264] on button "button" at bounding box center [447, 250] width 16 height 30
click at [458, 300] on link "Connect Sandbox" at bounding box center [473, 286] width 105 height 27
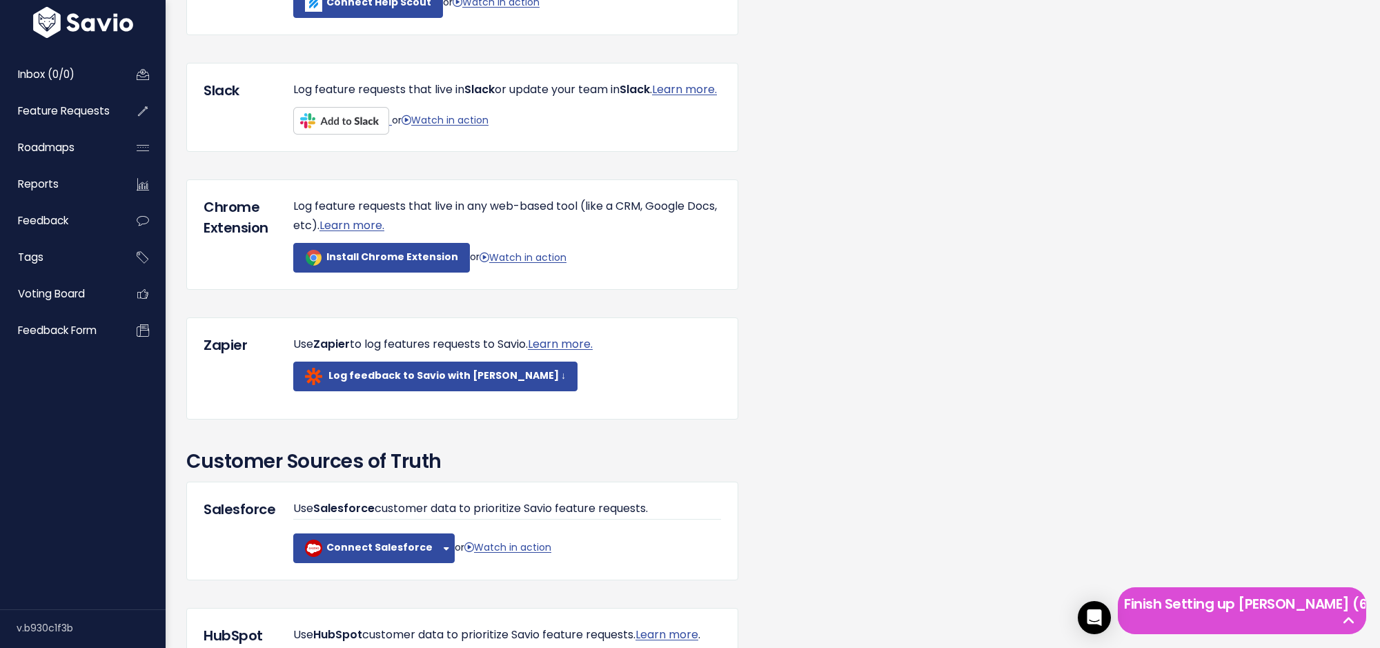
scroll to position [737, 0]
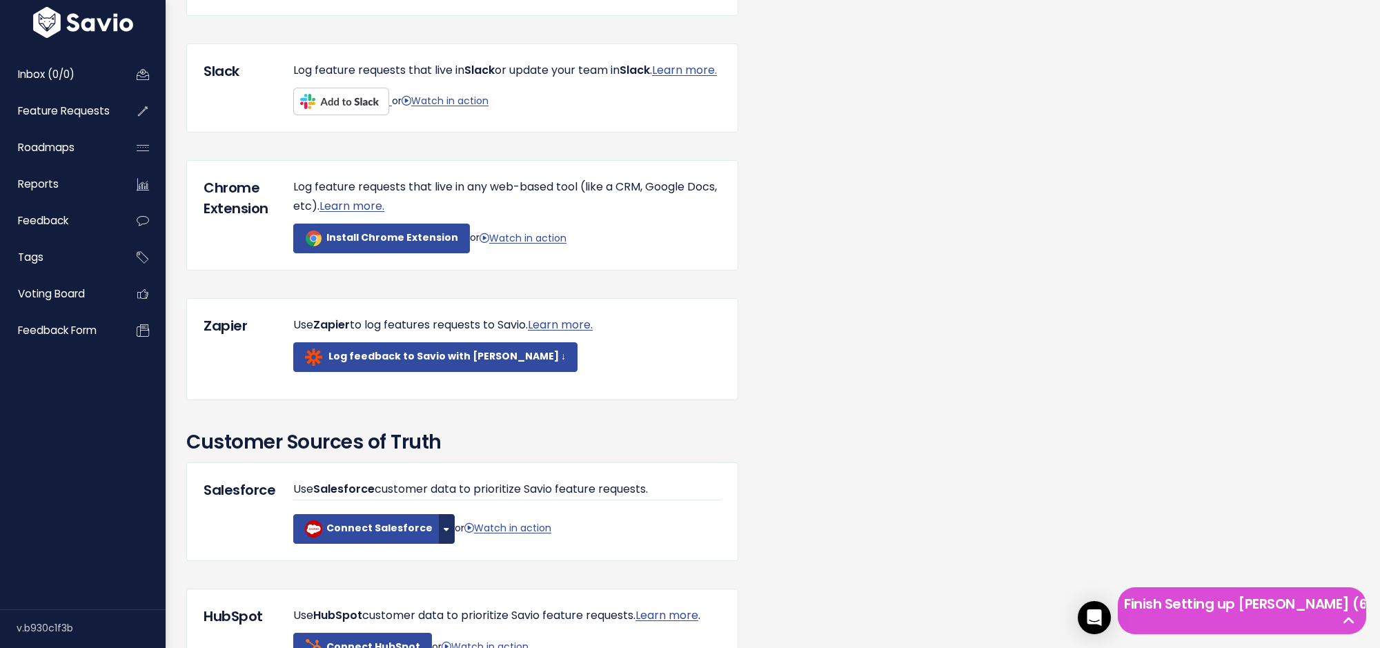
click at [439, 541] on button "button" at bounding box center [447, 529] width 16 height 30
click at [450, 572] on link "Connect Sandbox" at bounding box center [473, 565] width 105 height 27
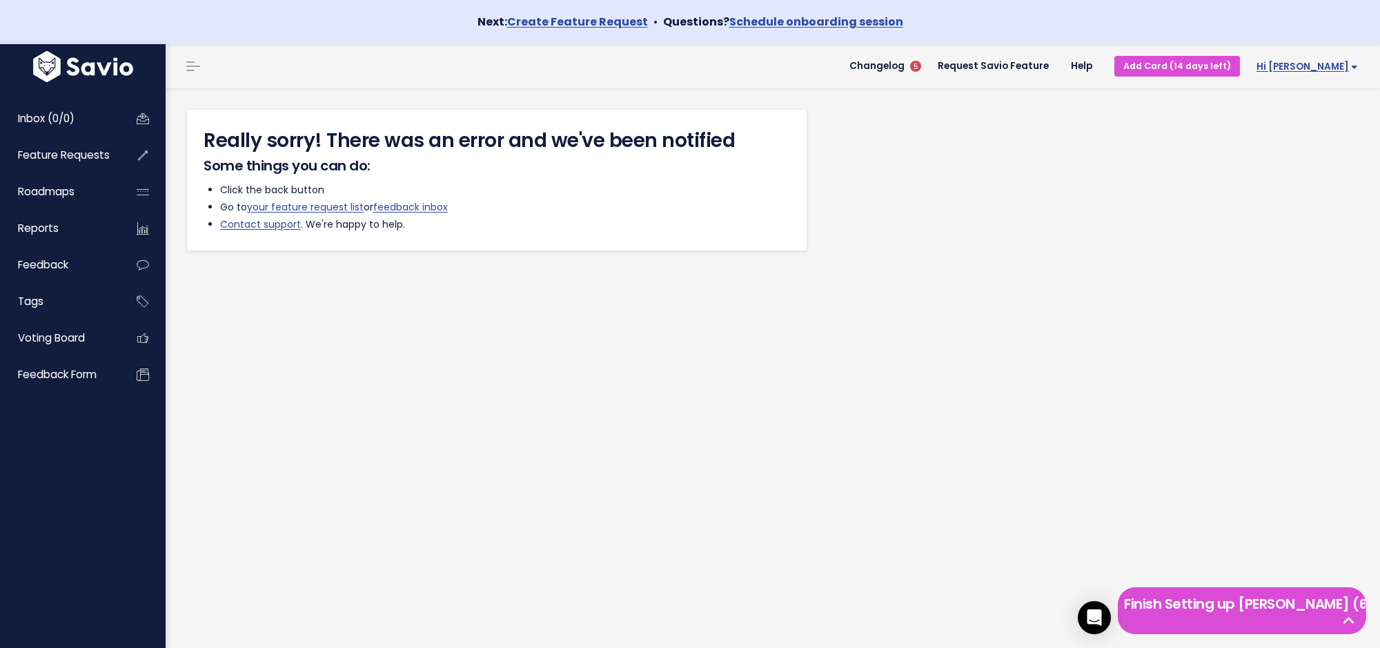
click at [1337, 70] on span "Hi [PERSON_NAME]" at bounding box center [1307, 66] width 101 height 10
click at [1068, 253] on div "Really sorry! There was an error and we've been notified Some things you can do…" at bounding box center [778, 180] width 1184 height 184
click at [1068, 246] on div "Really sorry! There was an error and we've been notified Some things you can do…" at bounding box center [778, 180] width 1184 height 142
click at [502, 225] on li "Contact support . We're happy to help." at bounding box center [505, 224] width 570 height 17
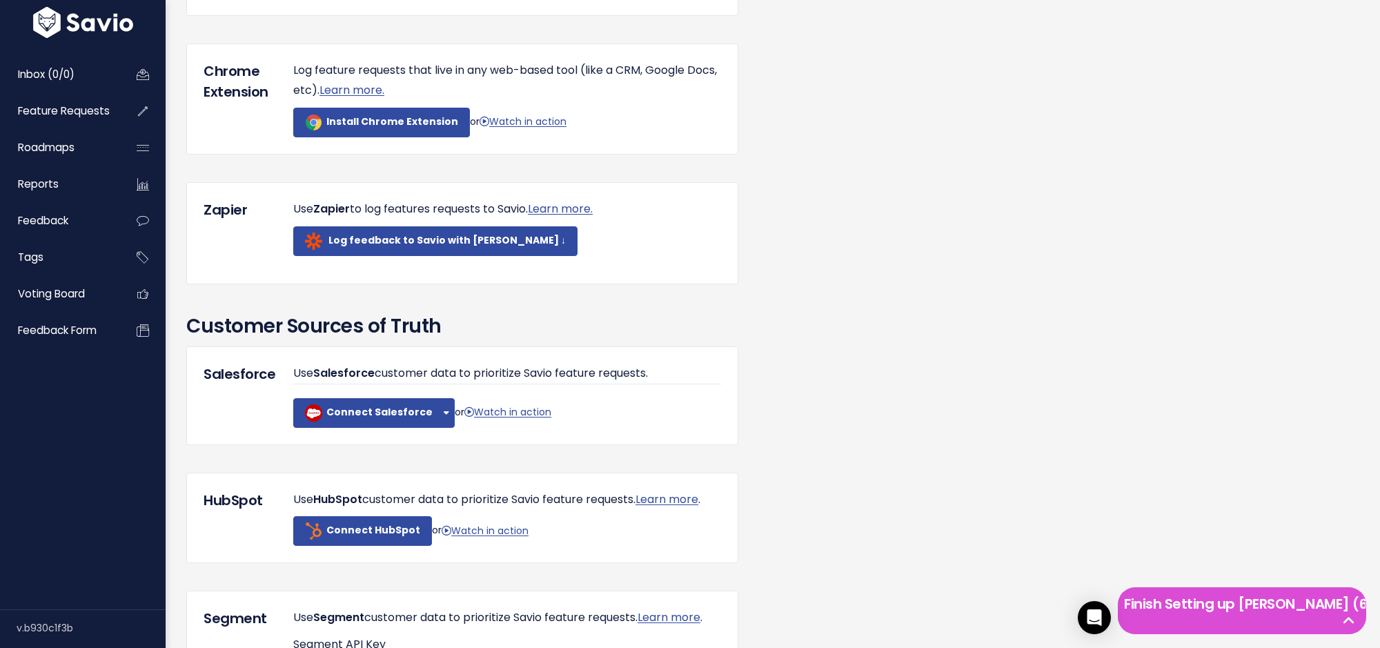
click at [701, 335] on h3 "Customer Sources of Truth" at bounding box center [772, 326] width 1173 height 29
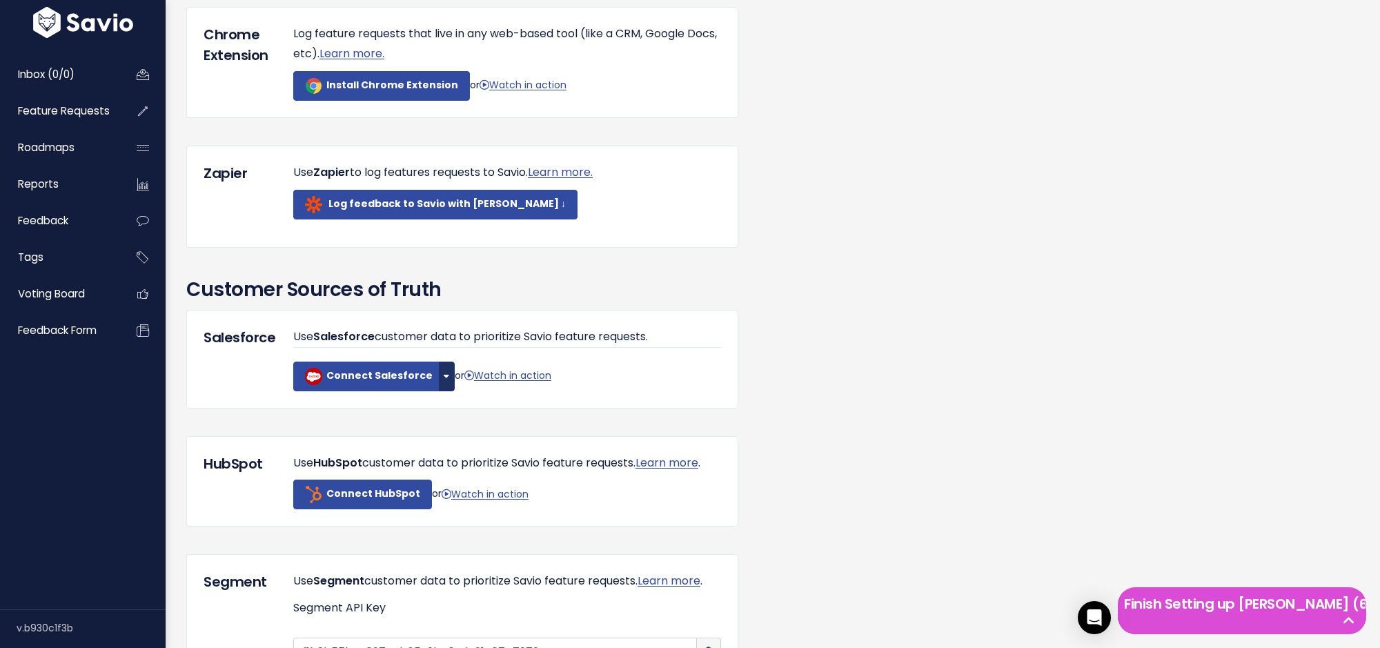
click at [435, 384] on div "Use Salesforce customer data to prioritize Savio feature requests. Connect Sale…" at bounding box center [507, 359] width 449 height 64
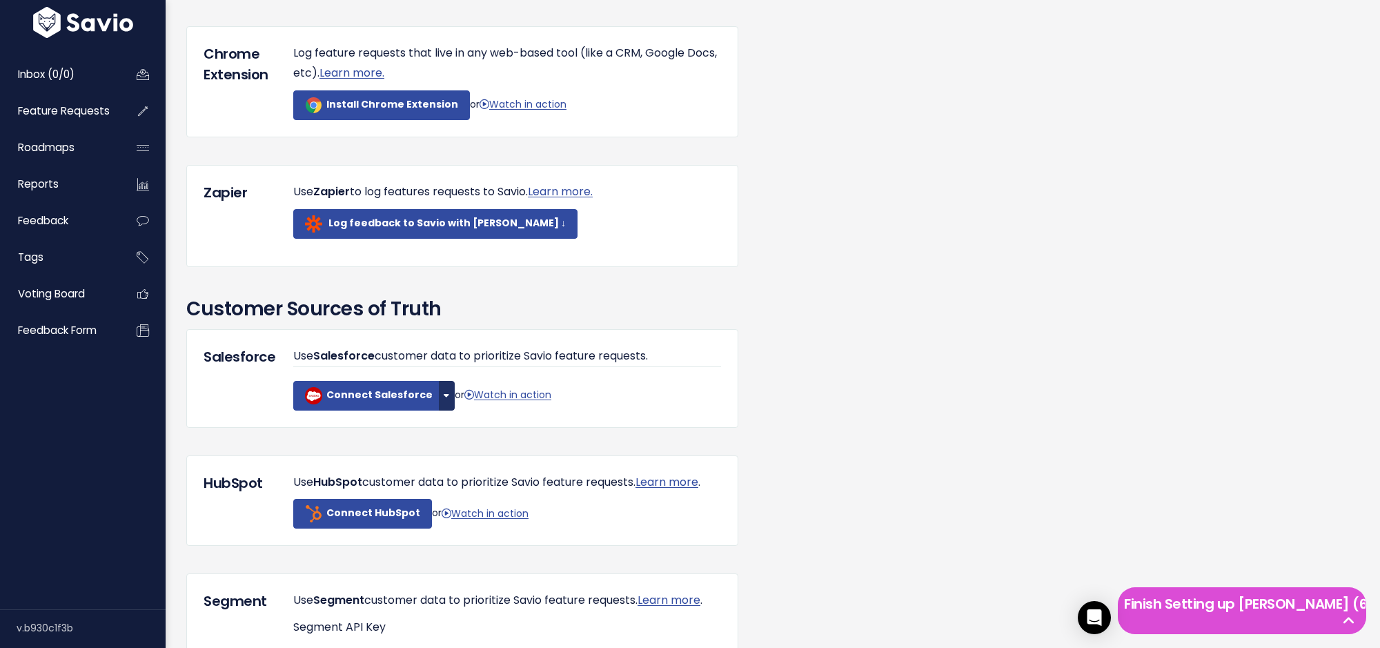
click at [439, 411] on button "button" at bounding box center [447, 396] width 16 height 30
click at [448, 442] on link "Connect Sandbox" at bounding box center [473, 431] width 105 height 27
